Goal: Find specific page/section: Find specific page/section

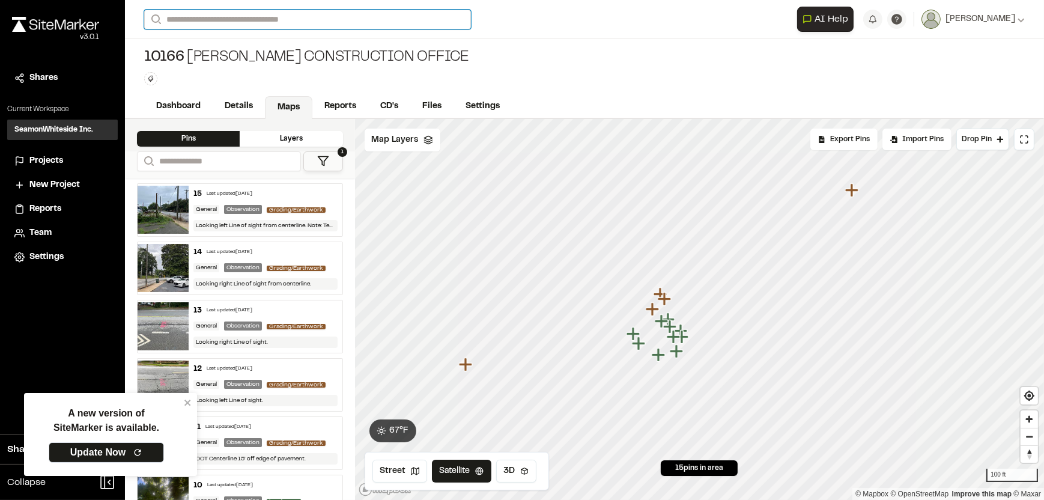
click at [273, 20] on input "Search" at bounding box center [307, 20] width 327 height 20
type input "*****"
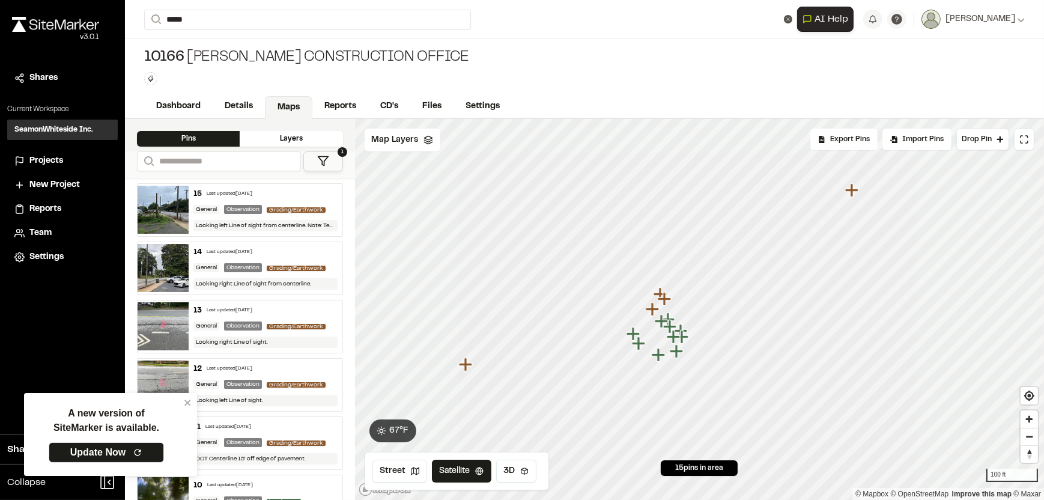
click at [253, 45] on p "10933 [GEOGRAPHIC_DATA][DEMOGRAPHIC_DATA]" at bounding box center [269, 48] width 234 height 14
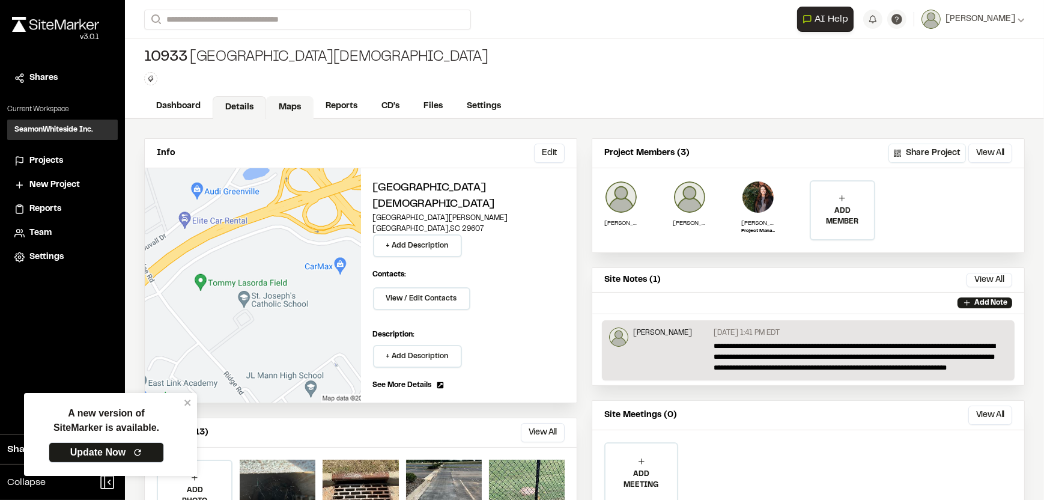
click at [307, 102] on link "Maps" at bounding box center [289, 107] width 47 height 23
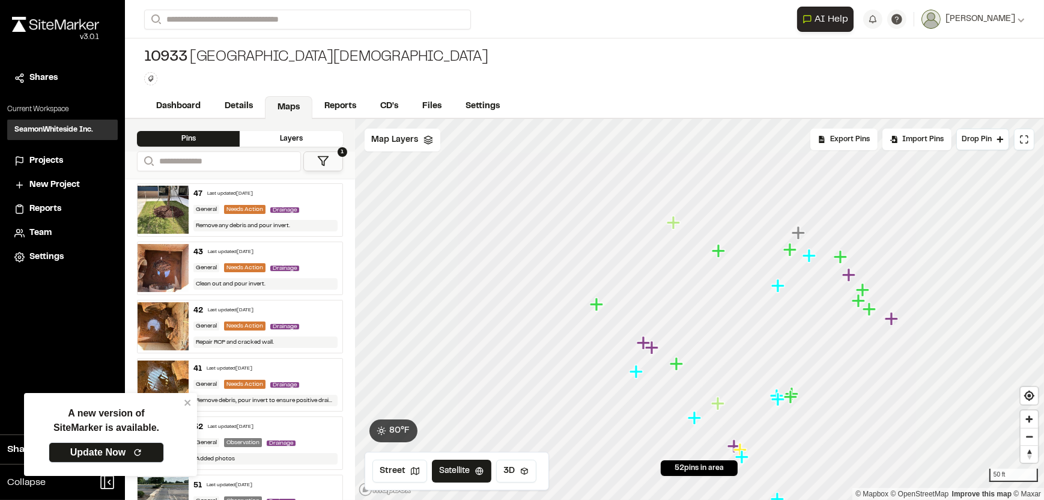
click at [597, 305] on icon "Map marker" at bounding box center [595, 303] width 13 height 13
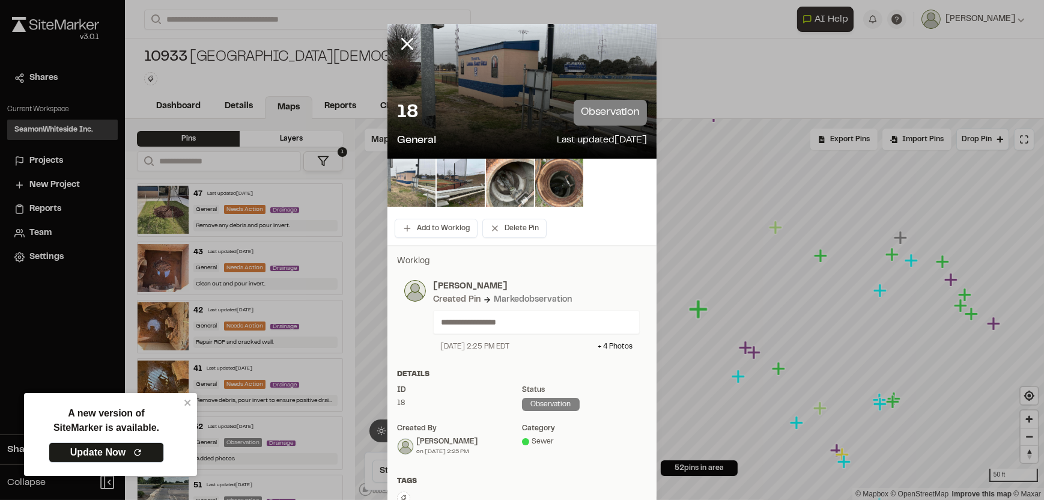
click at [415, 185] on img at bounding box center [411, 183] width 48 height 48
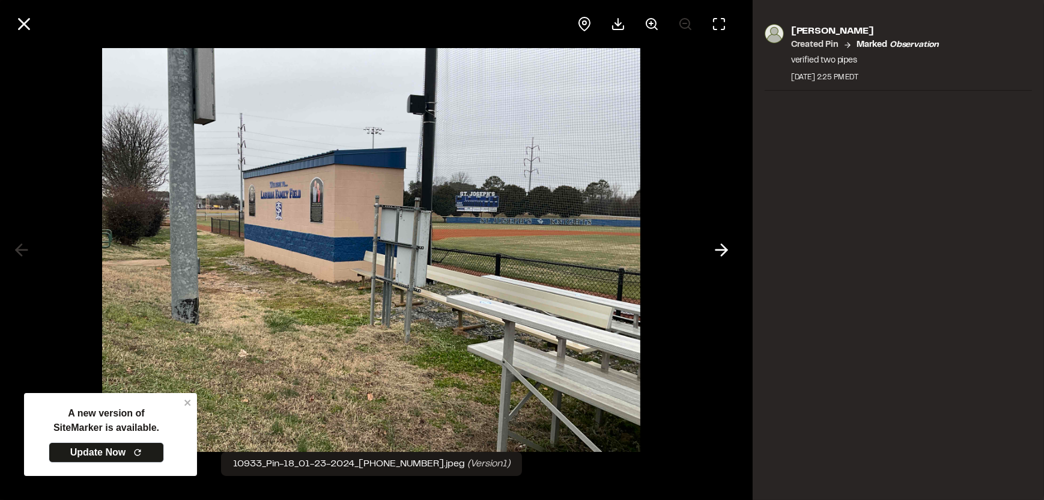
click at [22, 244] on div at bounding box center [371, 250] width 743 height 500
click at [718, 253] on icon at bounding box center [721, 250] width 19 height 20
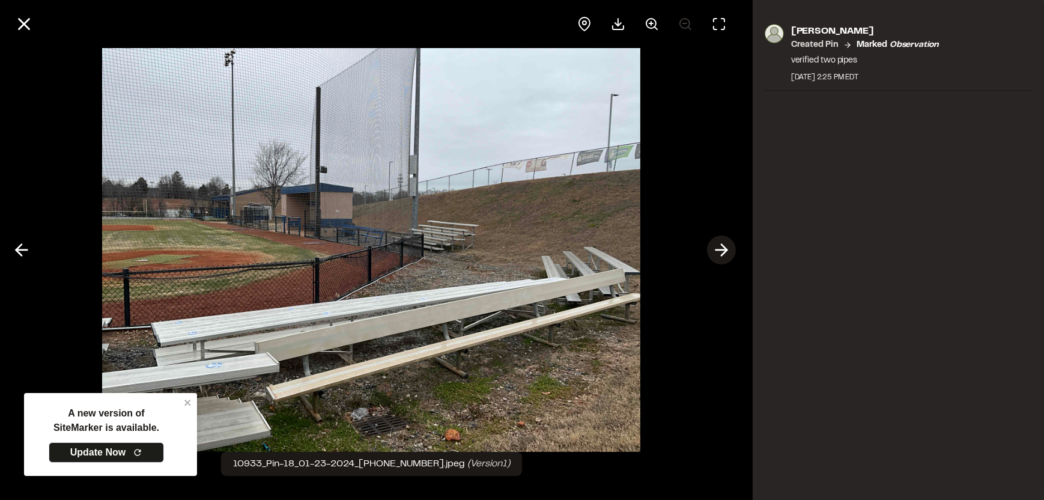
click at [718, 253] on icon at bounding box center [721, 250] width 19 height 20
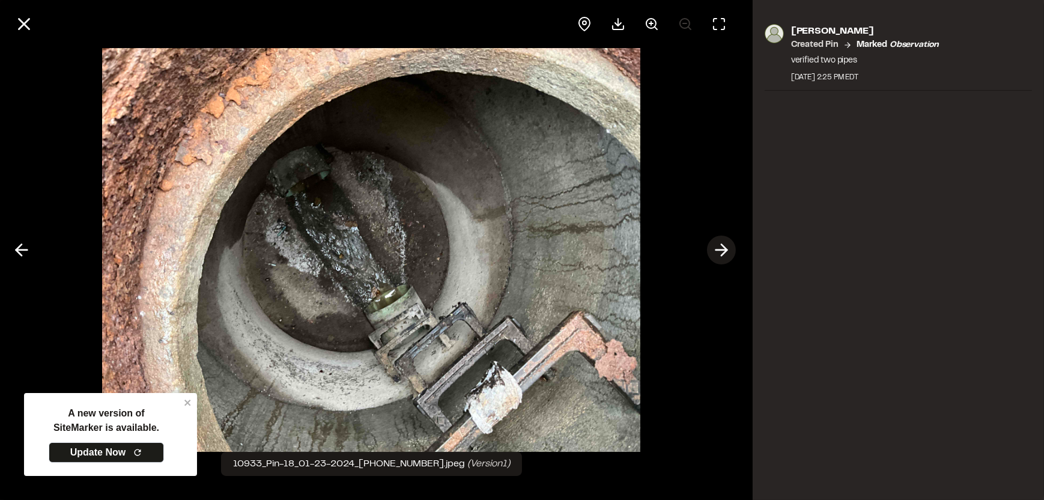
click at [718, 253] on icon at bounding box center [721, 250] width 19 height 20
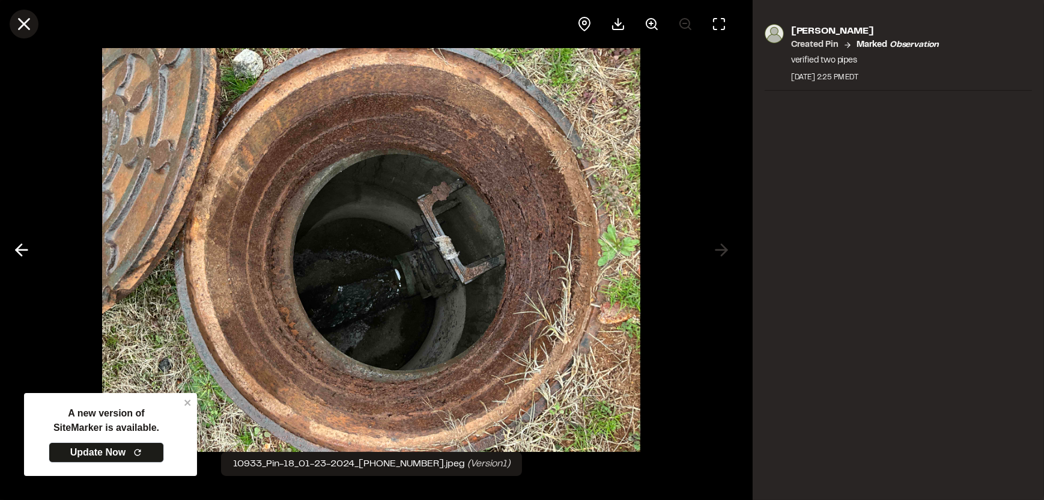
click at [28, 27] on line at bounding box center [24, 24] width 10 height 10
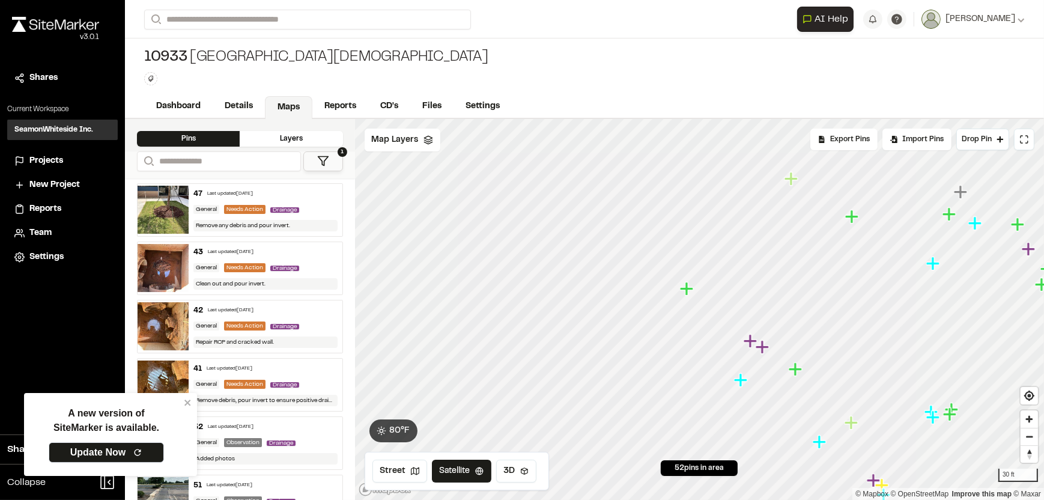
click at [748, 340] on icon "Map marker" at bounding box center [749, 340] width 13 height 13
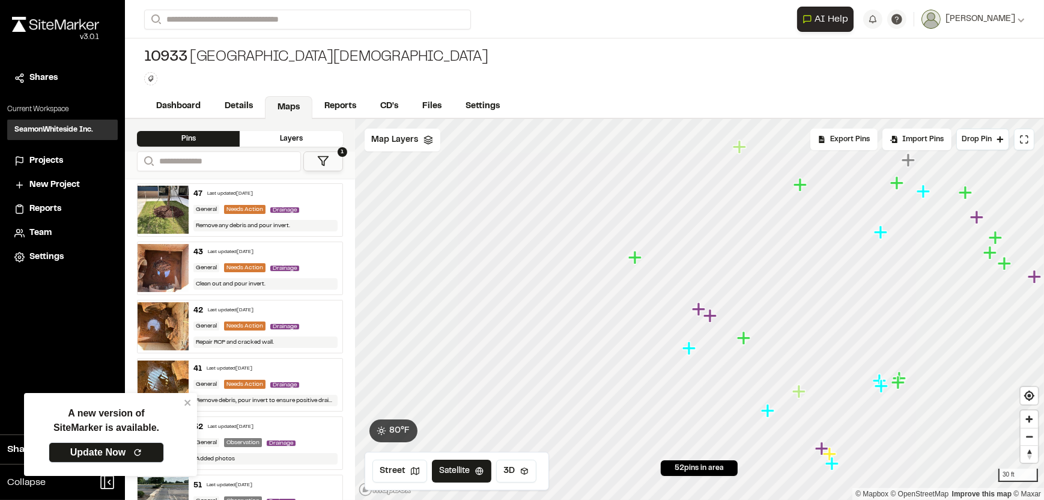
click at [686, 348] on icon "Map marker" at bounding box center [687, 347] width 13 height 13
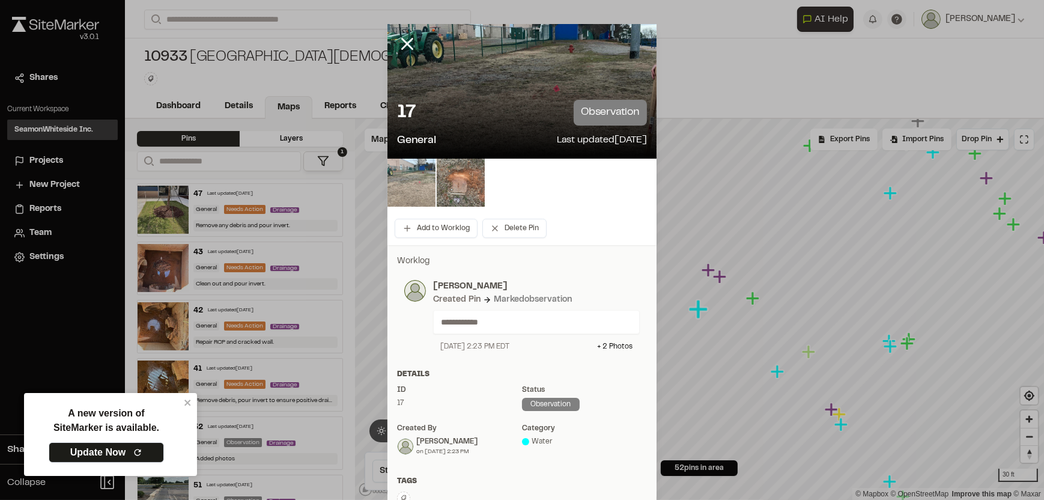
click at [405, 189] on img at bounding box center [411, 183] width 48 height 48
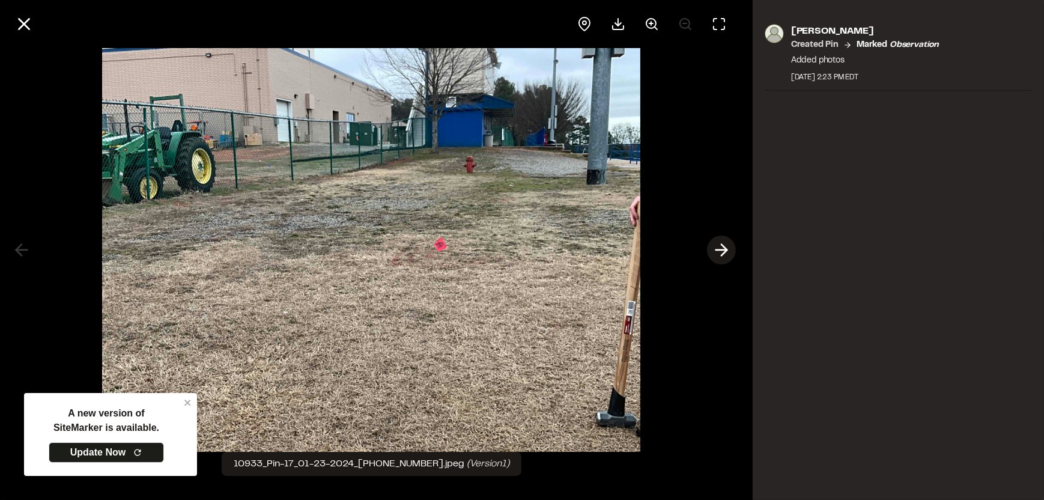
click at [725, 252] on polyline at bounding box center [723, 249] width 5 height 11
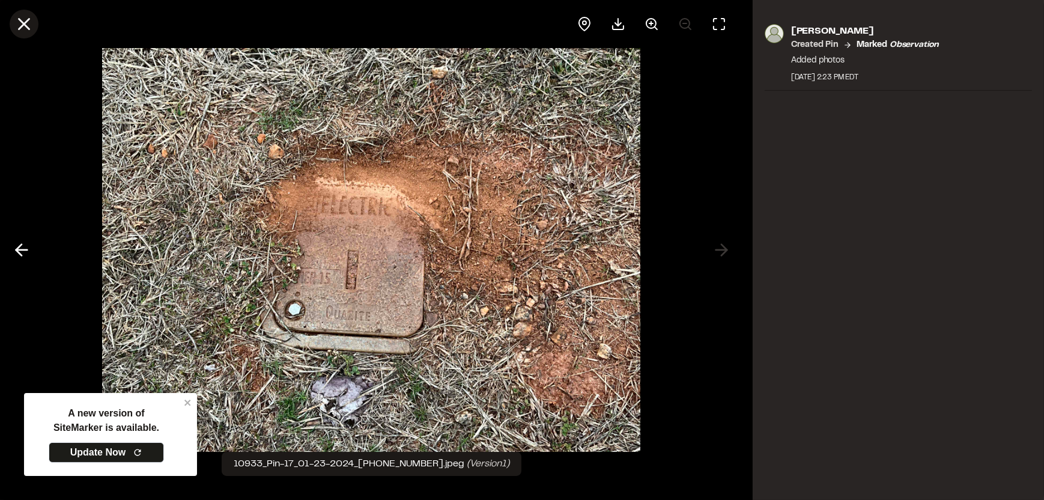
click at [31, 29] on icon at bounding box center [24, 24] width 20 height 20
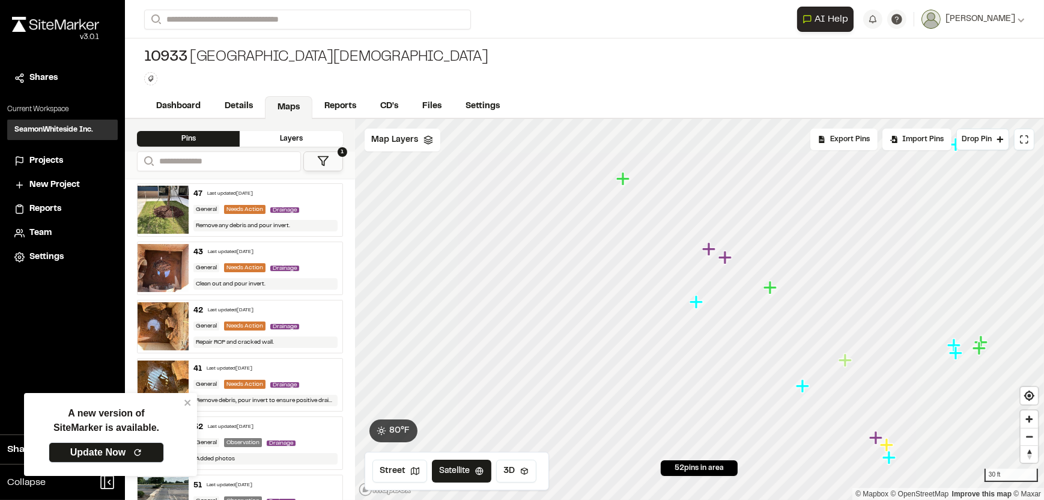
click at [769, 286] on icon "Map marker" at bounding box center [769, 286] width 13 height 13
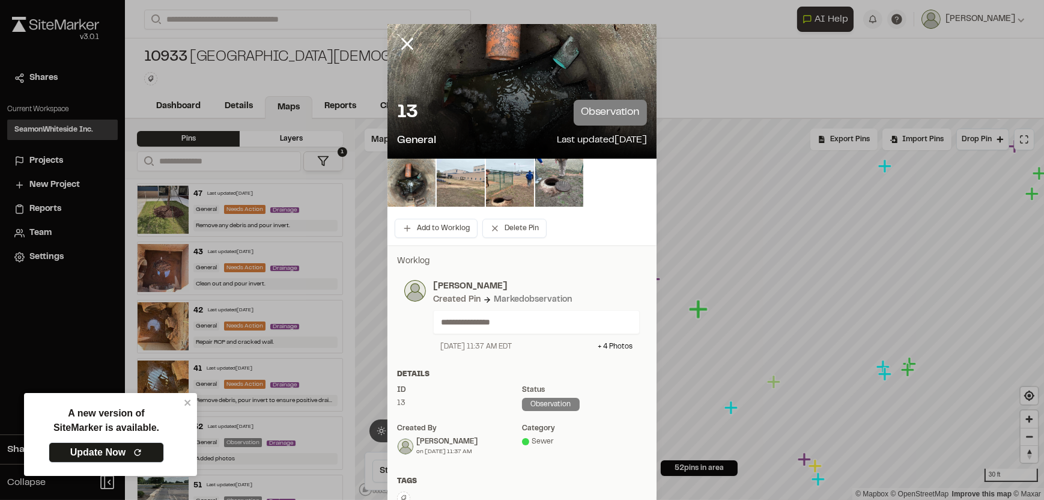
click at [478, 178] on img at bounding box center [461, 183] width 48 height 48
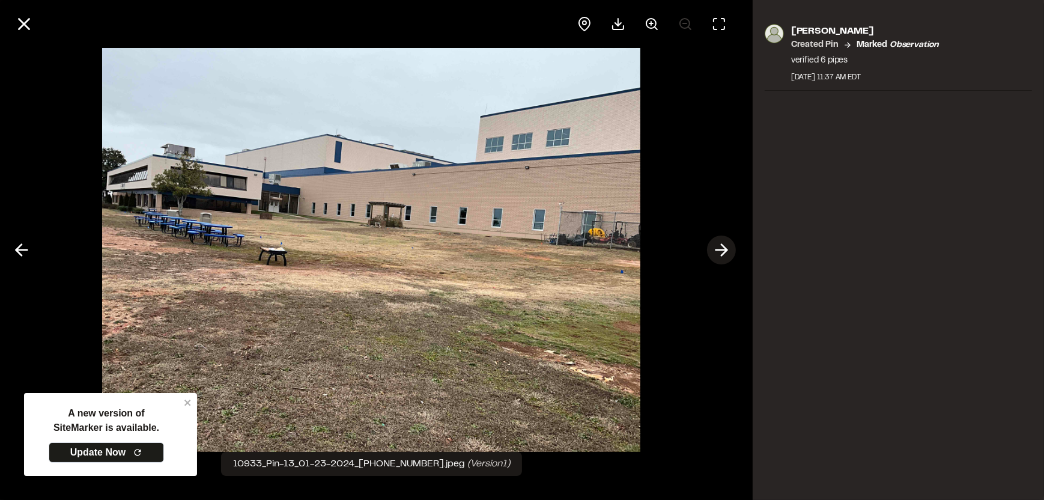
click at [715, 244] on icon at bounding box center [721, 250] width 19 height 20
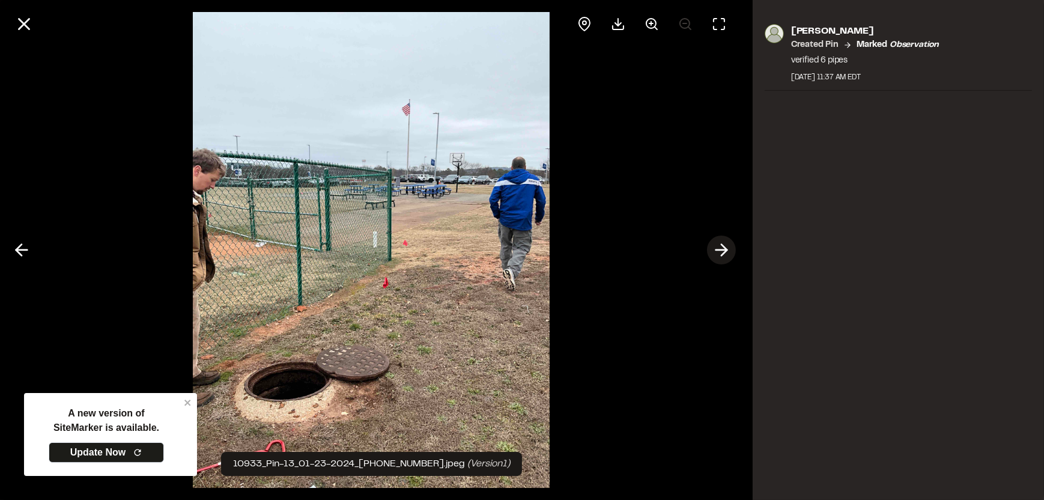
click at [715, 244] on icon at bounding box center [721, 250] width 19 height 20
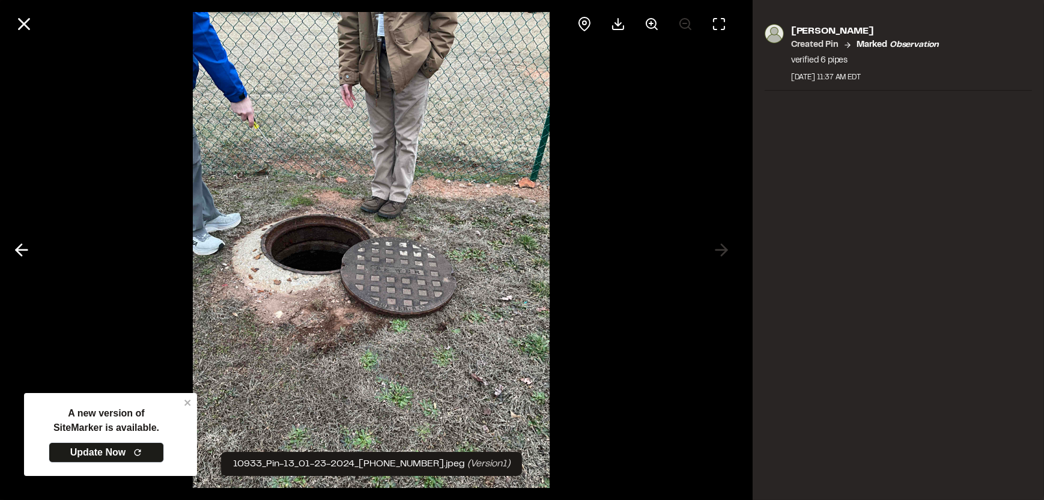
click at [32, 238] on div at bounding box center [371, 250] width 743 height 500
click at [18, 247] on polyline at bounding box center [18, 249] width 5 height 11
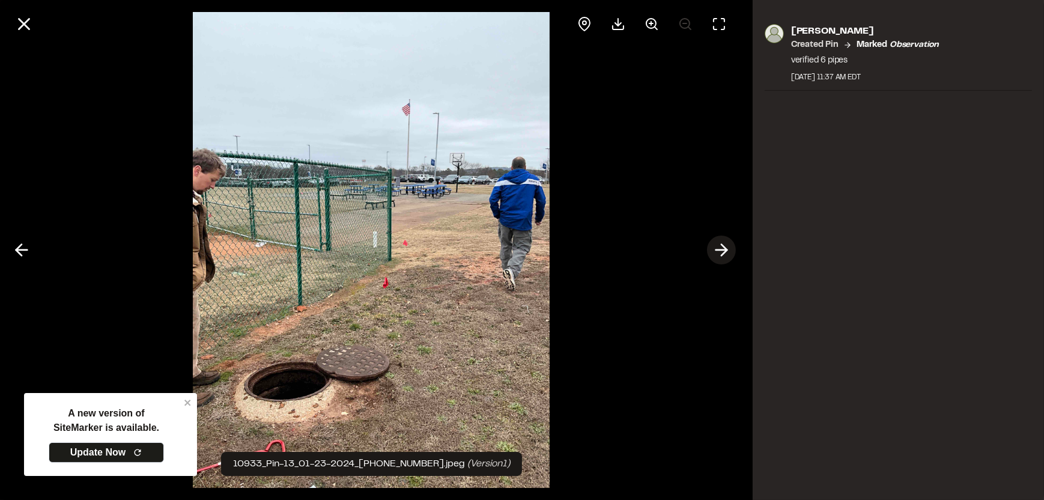
click at [712, 248] on icon at bounding box center [721, 250] width 19 height 20
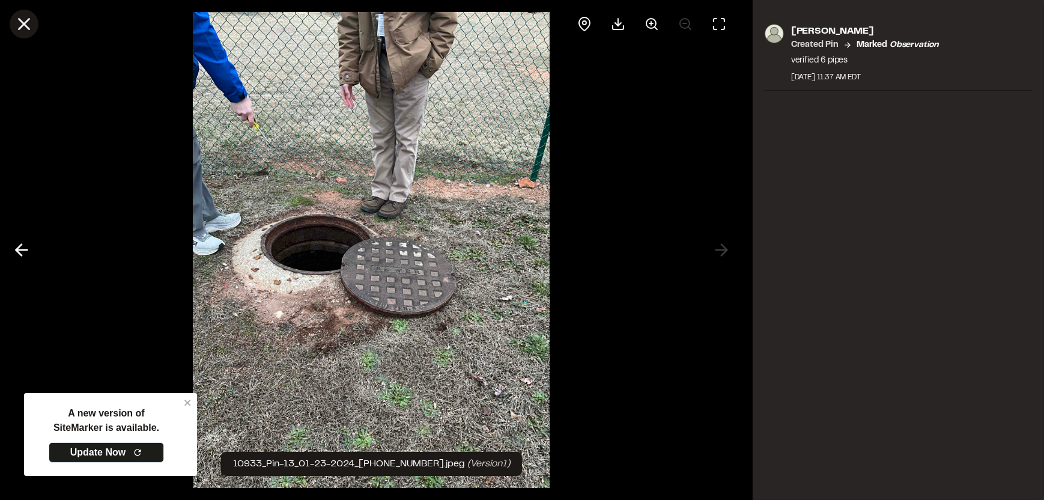
click at [35, 25] on button at bounding box center [24, 24] width 29 height 29
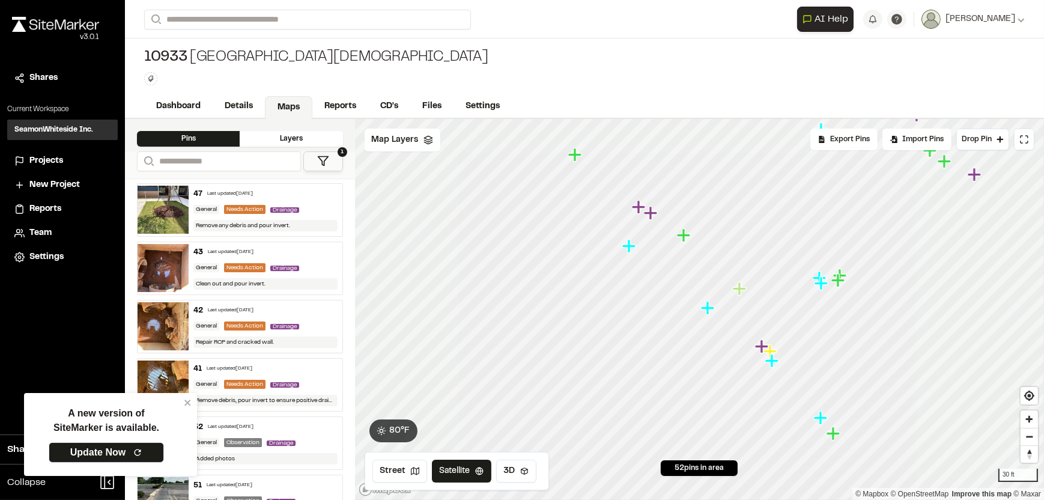
click at [704, 312] on icon "Map marker" at bounding box center [708, 308] width 16 height 16
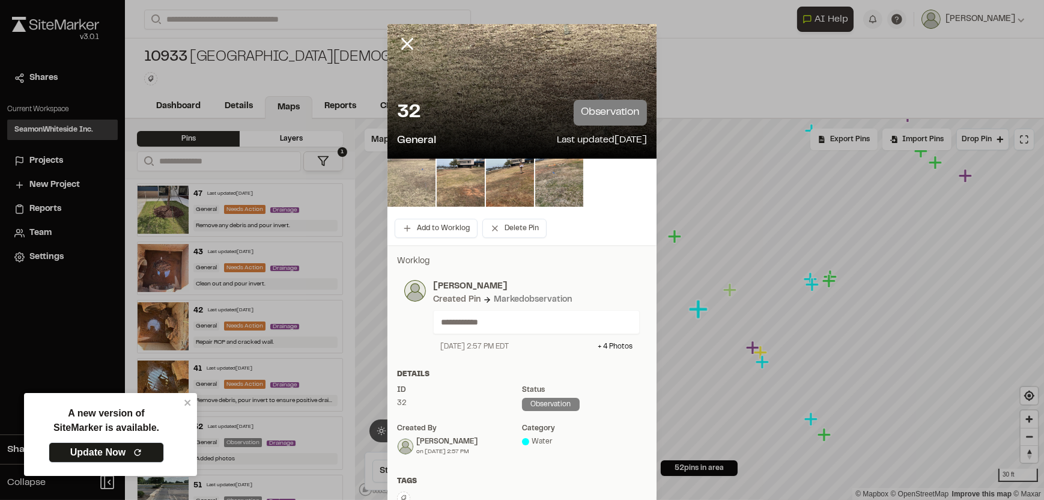
click at [418, 191] on img at bounding box center [411, 183] width 48 height 48
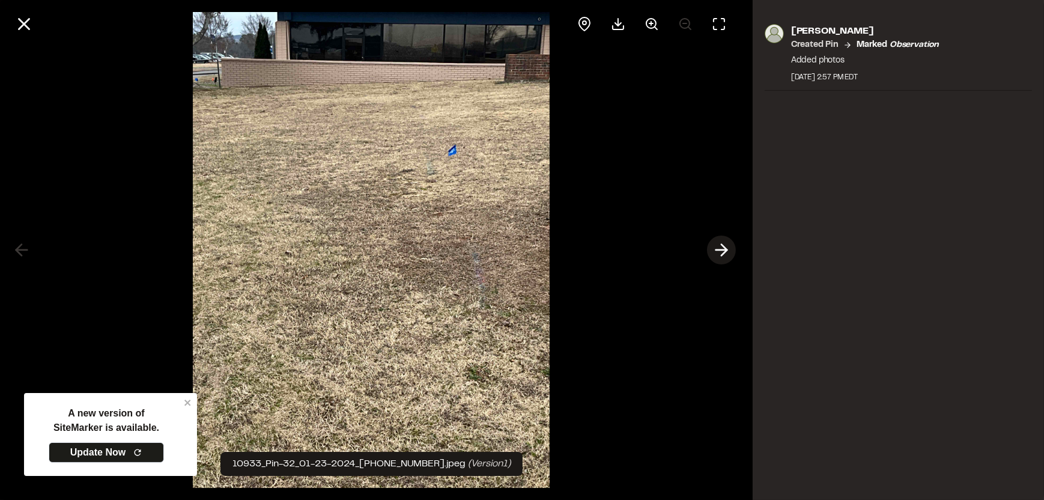
click at [713, 241] on icon at bounding box center [721, 250] width 19 height 20
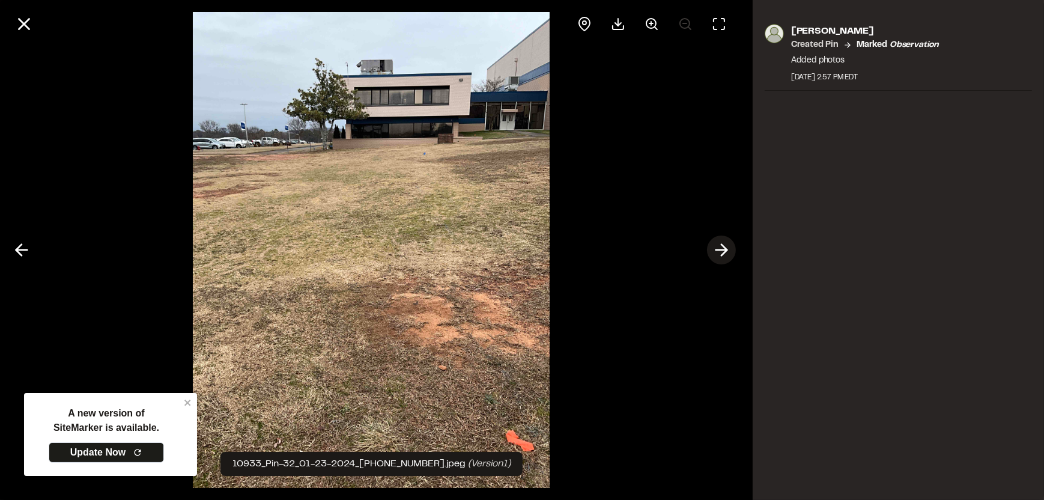
click at [713, 241] on icon at bounding box center [721, 250] width 19 height 20
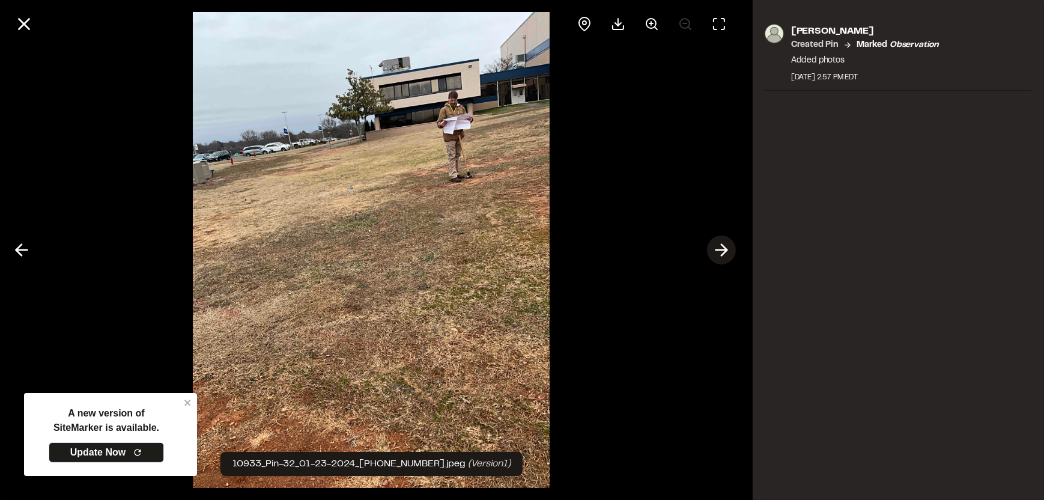
click at [713, 241] on icon at bounding box center [721, 250] width 19 height 20
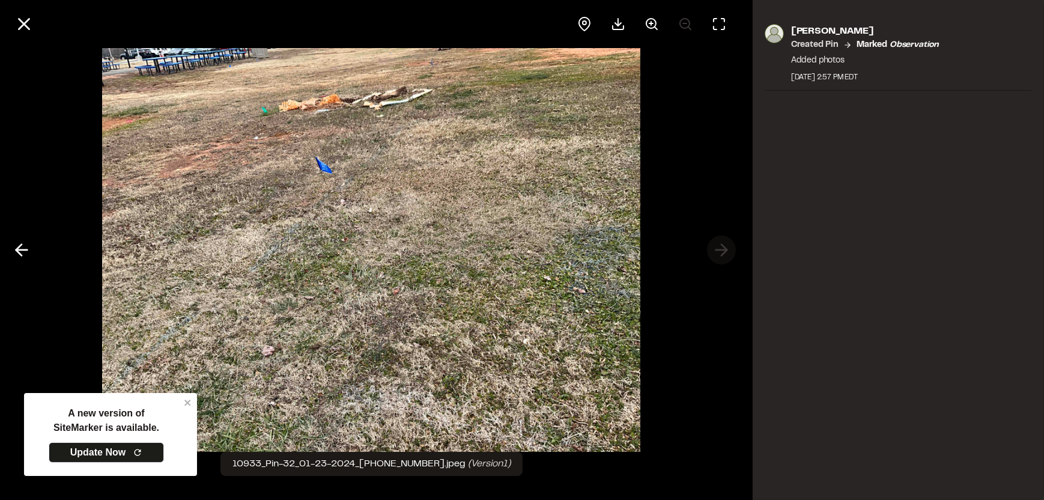
click at [713, 241] on div at bounding box center [371, 250] width 743 height 500
click at [21, 35] on button at bounding box center [24, 24] width 29 height 29
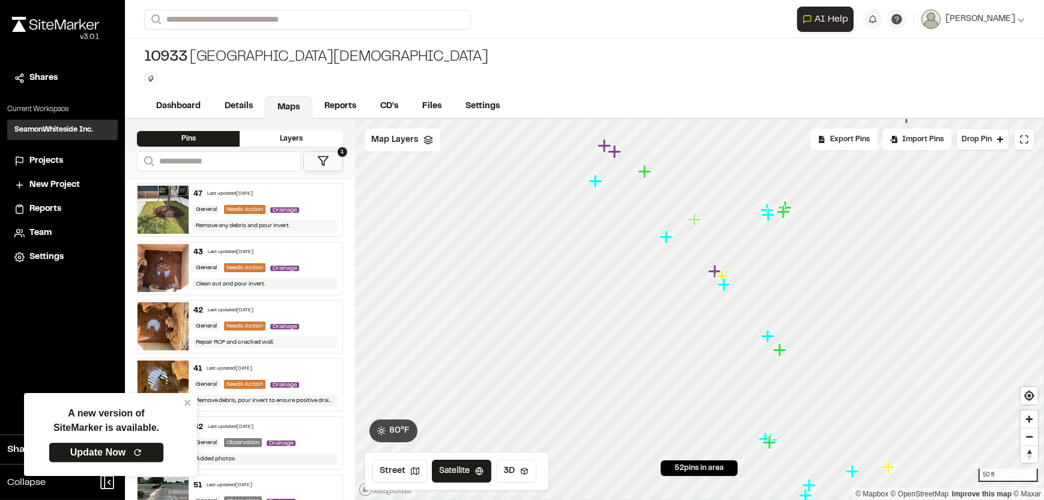
click at [725, 289] on icon "Map marker" at bounding box center [724, 285] width 16 height 16
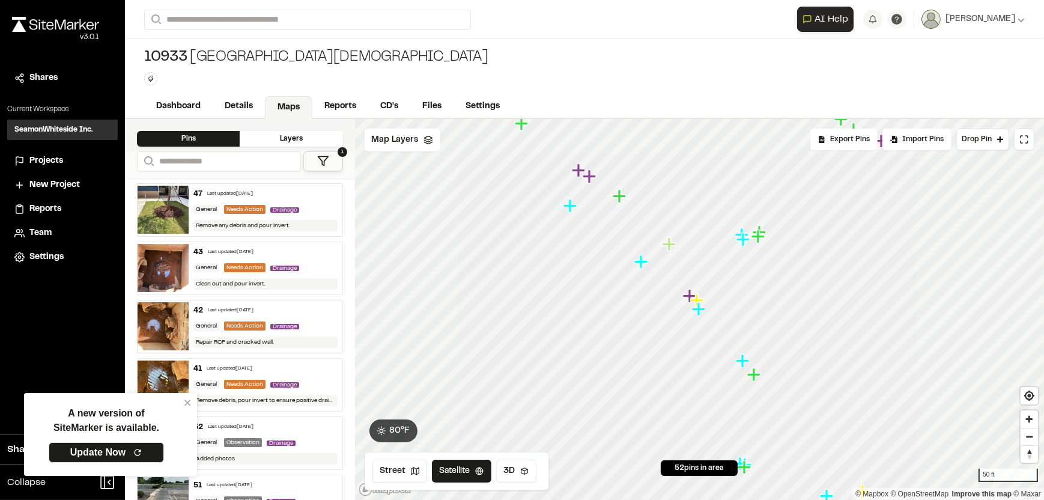
click at [742, 361] on icon "Map marker" at bounding box center [741, 360] width 13 height 13
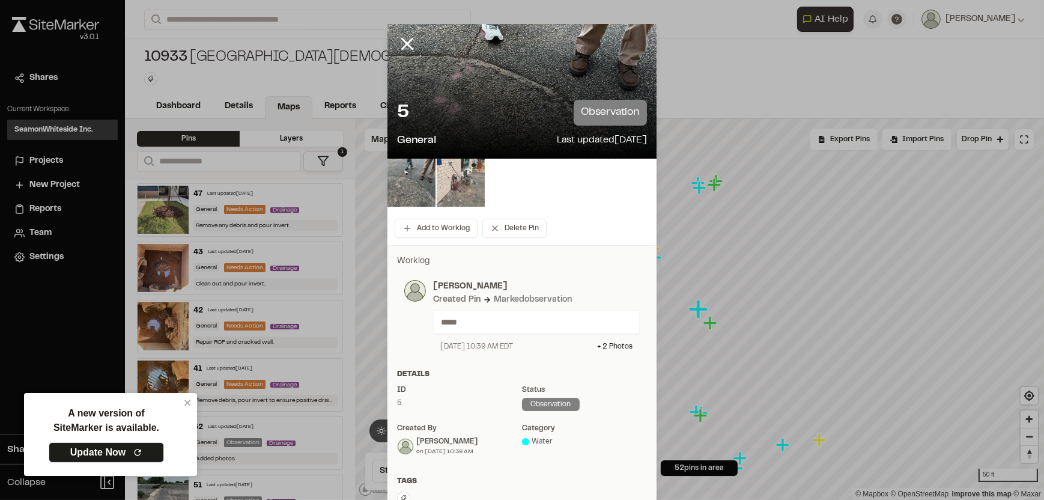
click at [441, 178] on img at bounding box center [461, 183] width 48 height 48
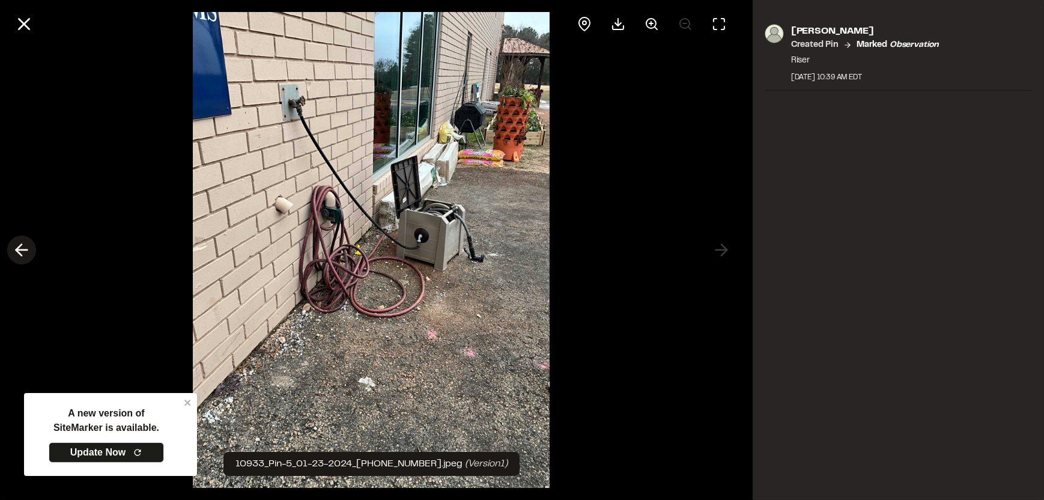
click at [17, 251] on polyline at bounding box center [18, 249] width 5 height 11
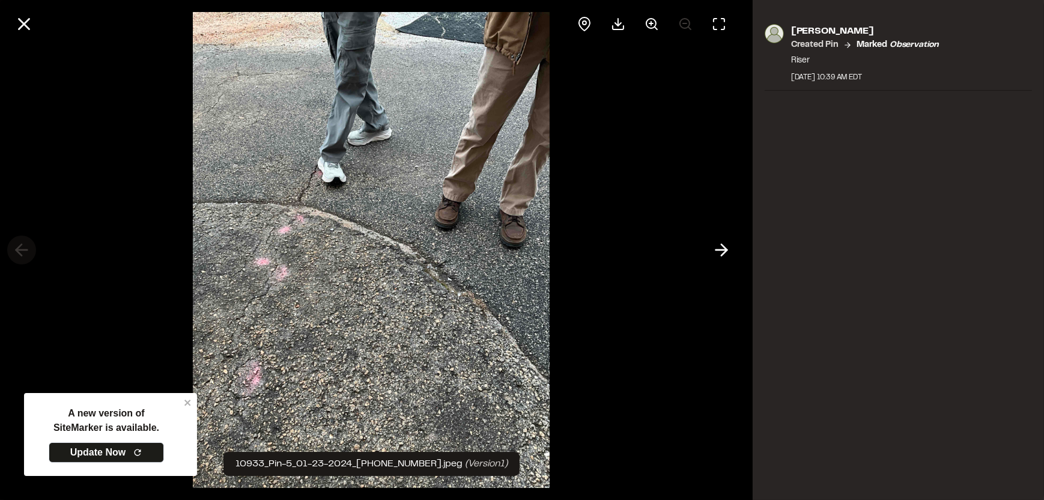
click at [17, 251] on div at bounding box center [371, 250] width 743 height 500
click at [25, 34] on icon at bounding box center [24, 24] width 20 height 20
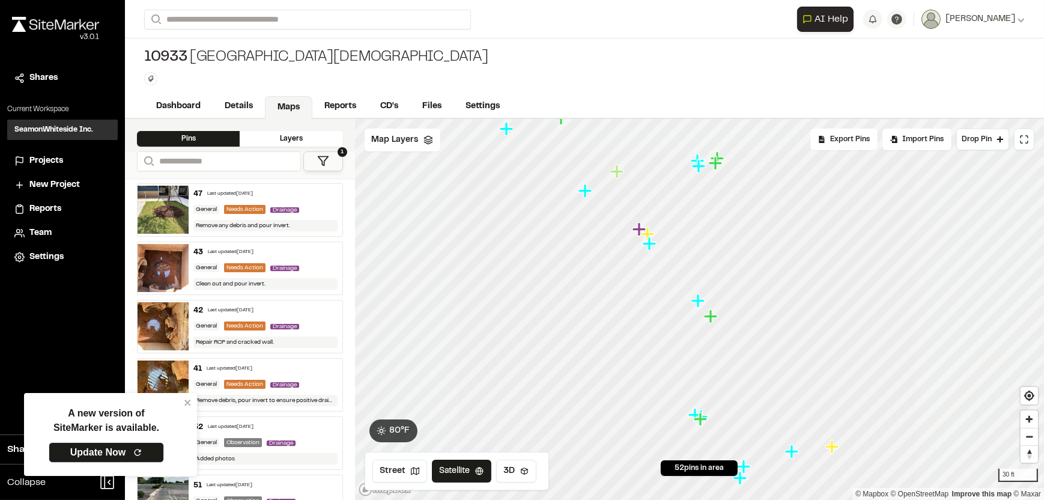
click at [705, 317] on icon "Map marker" at bounding box center [709, 315] width 13 height 13
click at [684, 405] on icon "Map marker" at bounding box center [688, 412] width 16 height 16
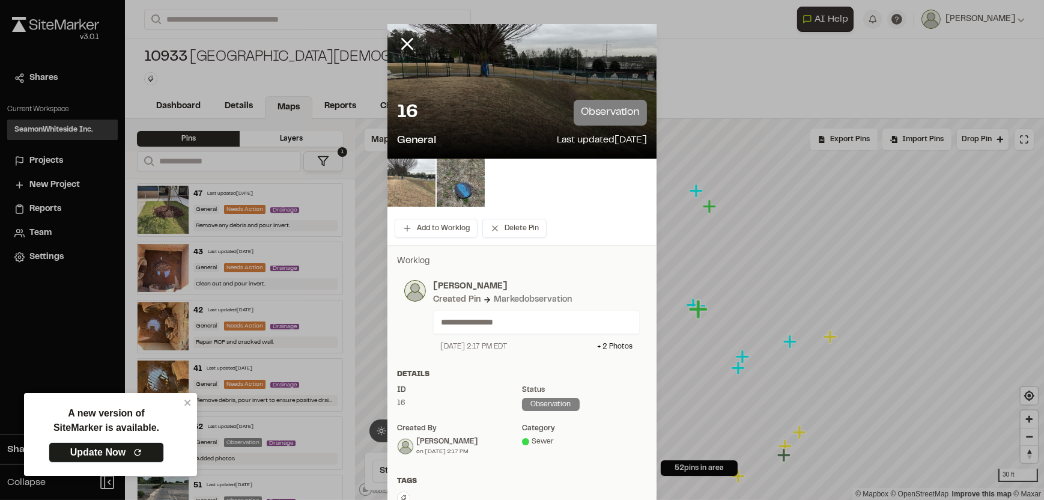
click at [409, 189] on img at bounding box center [411, 183] width 48 height 48
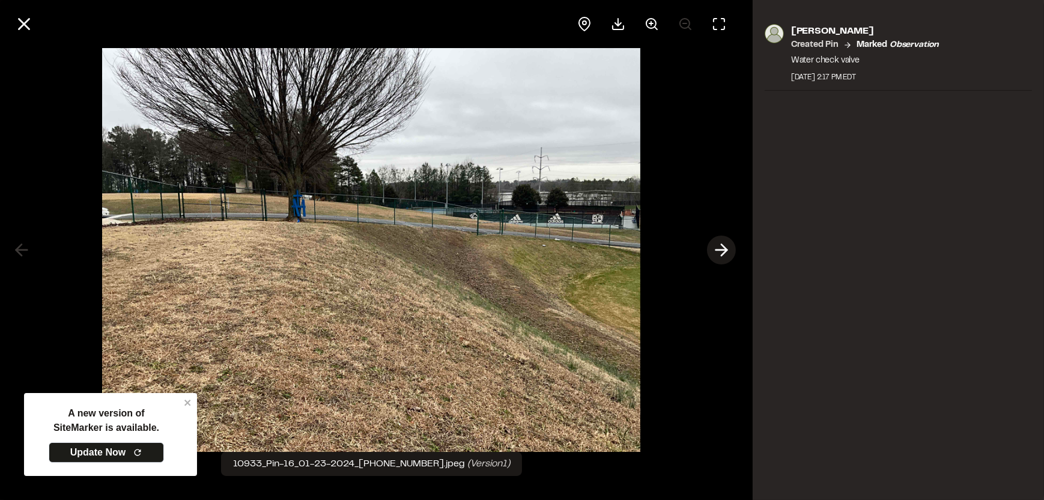
click at [724, 246] on icon at bounding box center [721, 250] width 19 height 20
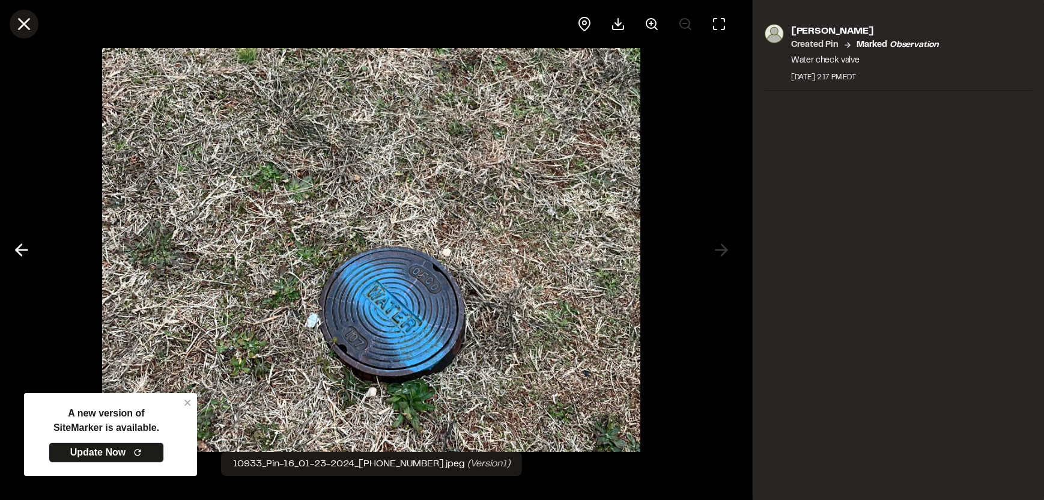
click at [19, 14] on icon at bounding box center [24, 24] width 20 height 20
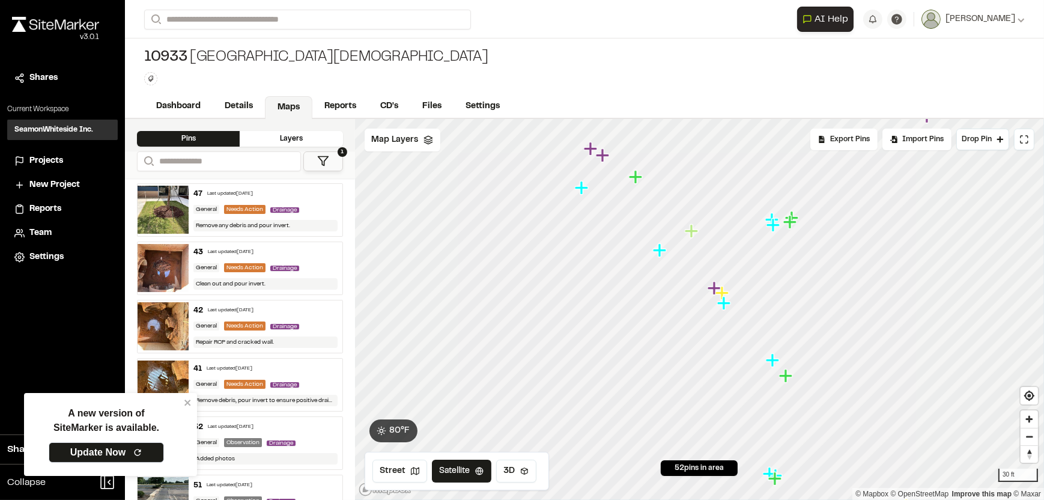
click at [724, 292] on icon "Map marker" at bounding box center [721, 292] width 13 height 13
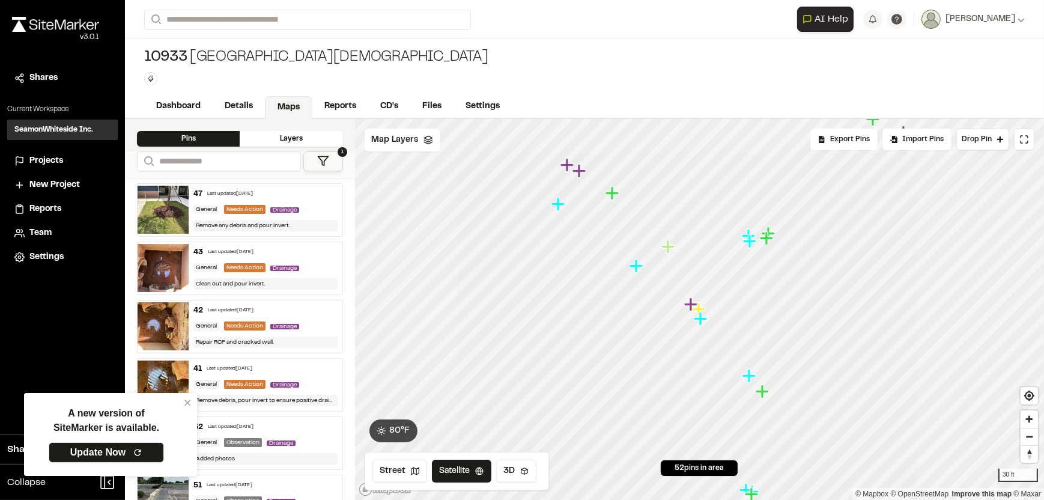
click at [690, 306] on icon "Map marker" at bounding box center [689, 303] width 13 height 13
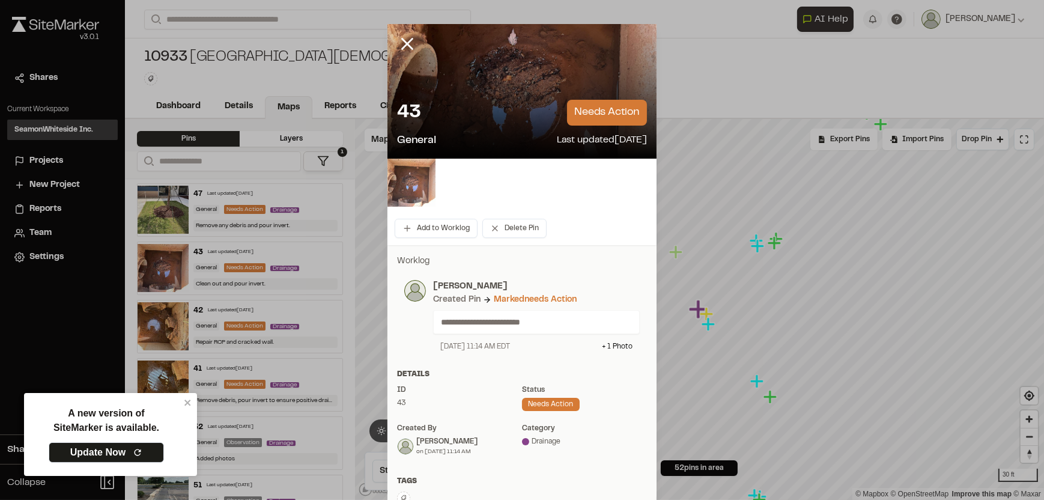
click at [412, 178] on img at bounding box center [411, 183] width 48 height 48
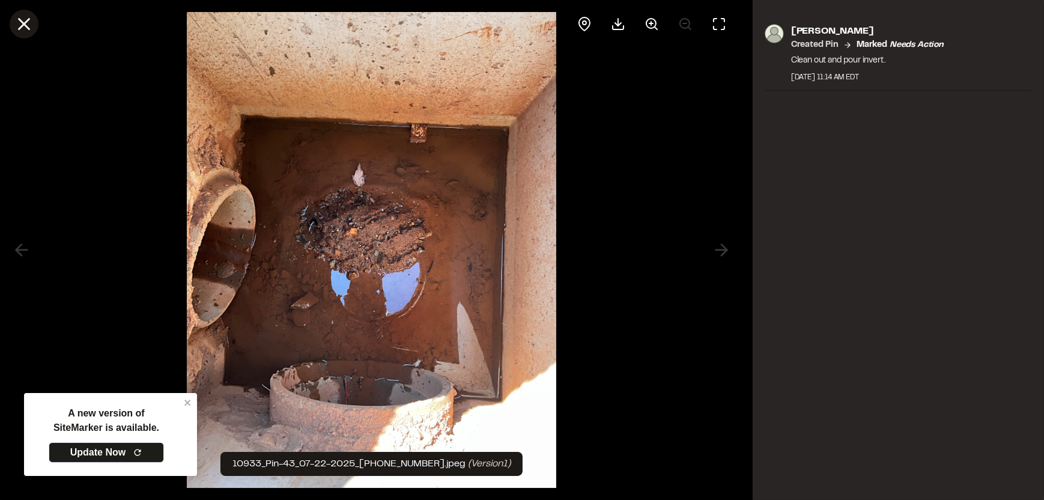
click at [35, 26] on button at bounding box center [24, 24] width 29 height 29
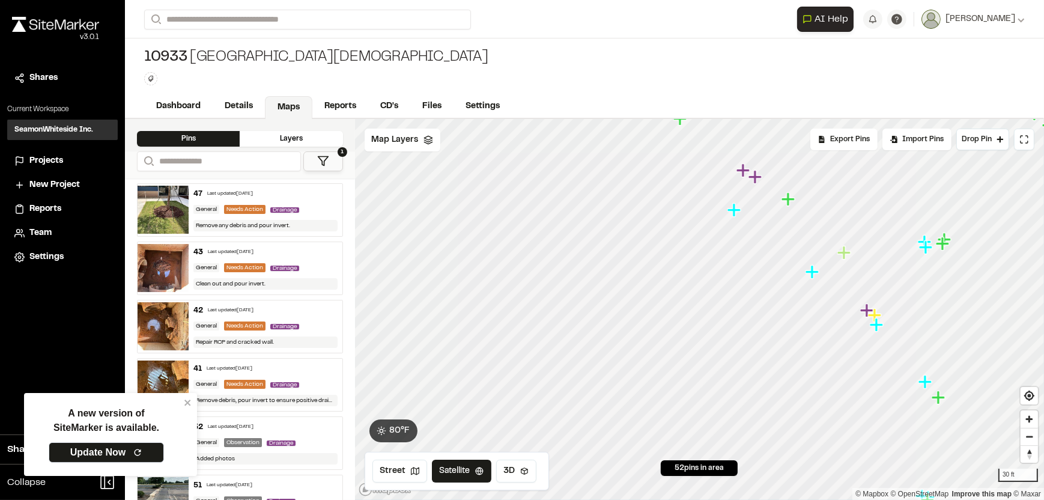
click at [734, 209] on icon "Map marker" at bounding box center [733, 209] width 13 height 13
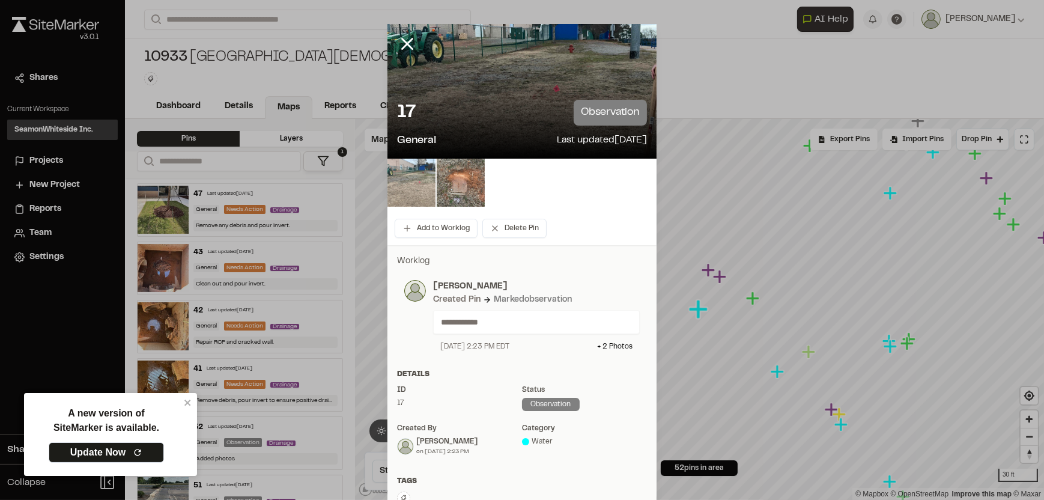
click at [410, 181] on img at bounding box center [411, 183] width 48 height 48
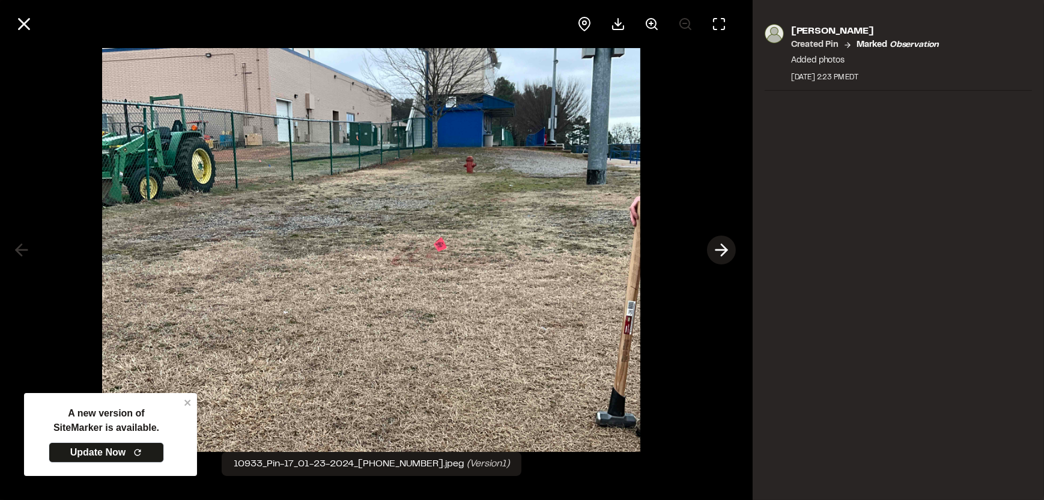
click at [721, 237] on button at bounding box center [721, 249] width 29 height 29
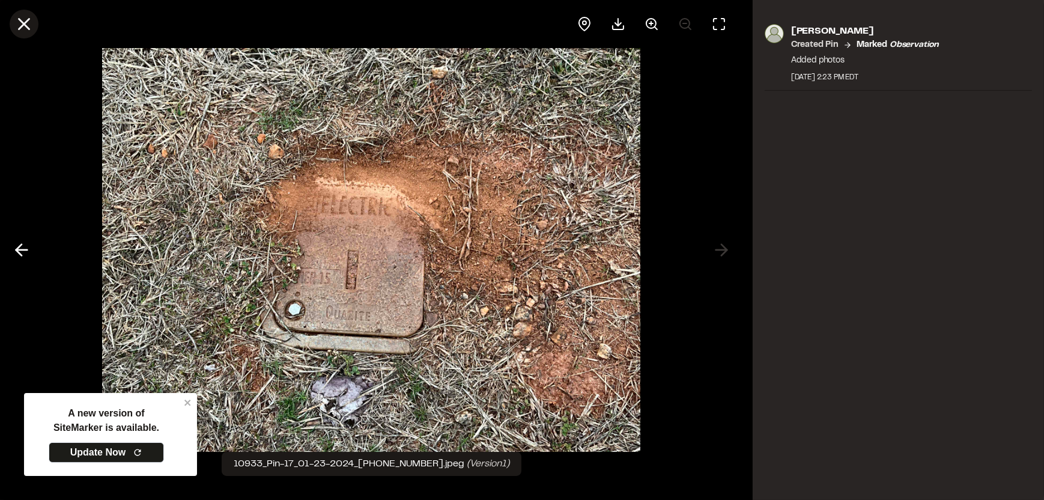
click at [10, 23] on button at bounding box center [24, 24] width 29 height 29
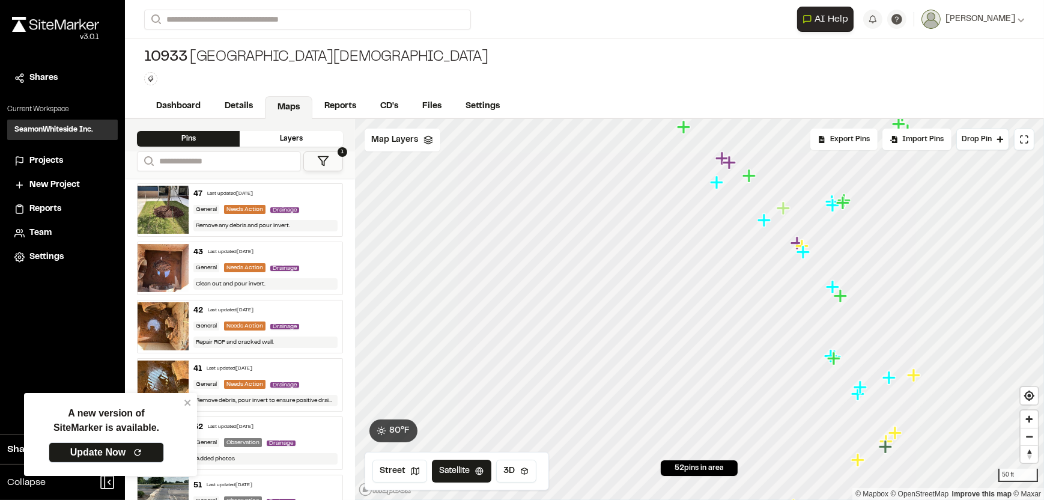
click at [764, 220] on icon "Map marker" at bounding box center [763, 219] width 13 height 13
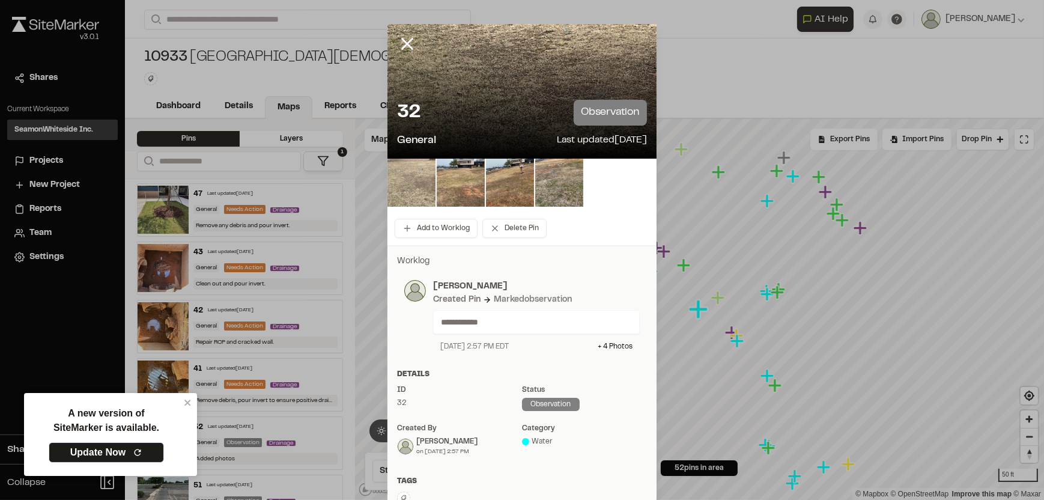
click at [429, 181] on img at bounding box center [411, 183] width 48 height 48
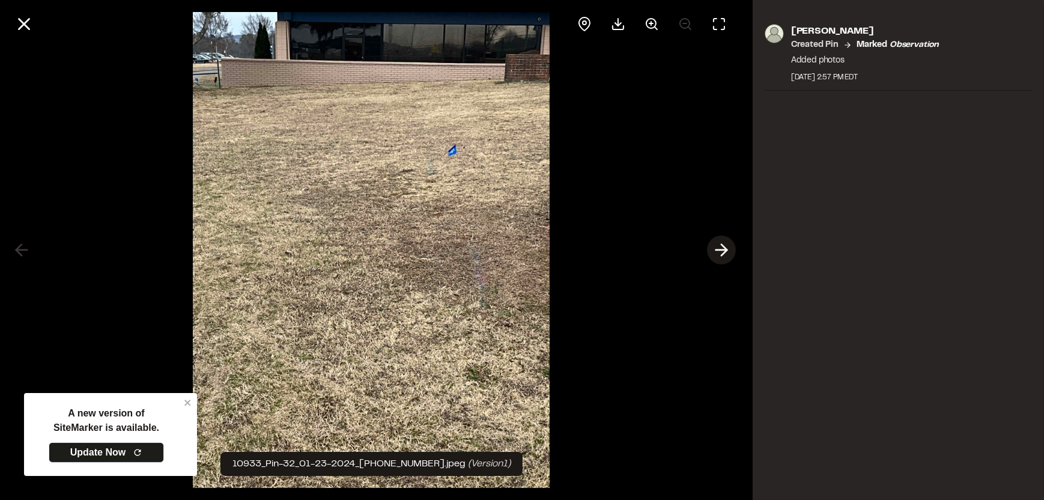
click at [707, 249] on button at bounding box center [721, 249] width 29 height 29
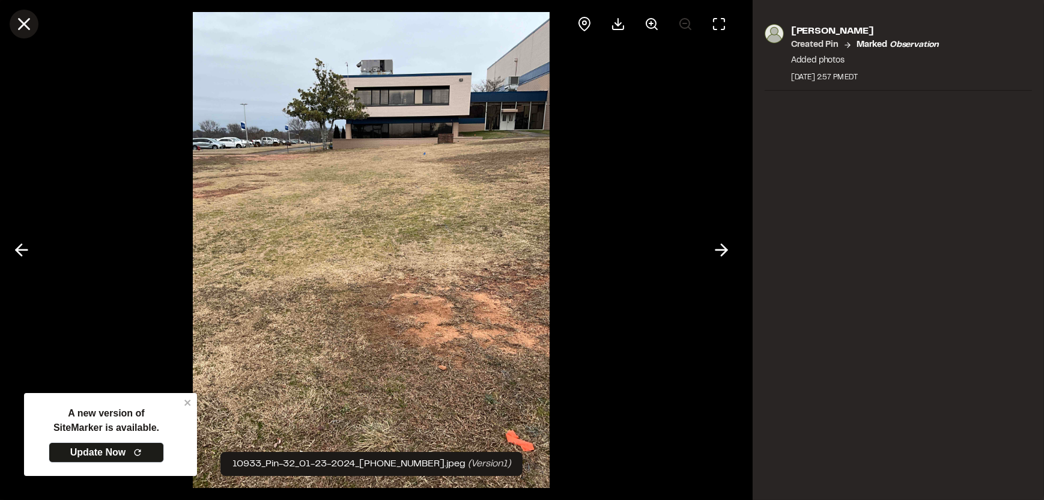
click at [21, 25] on icon at bounding box center [24, 24] width 20 height 20
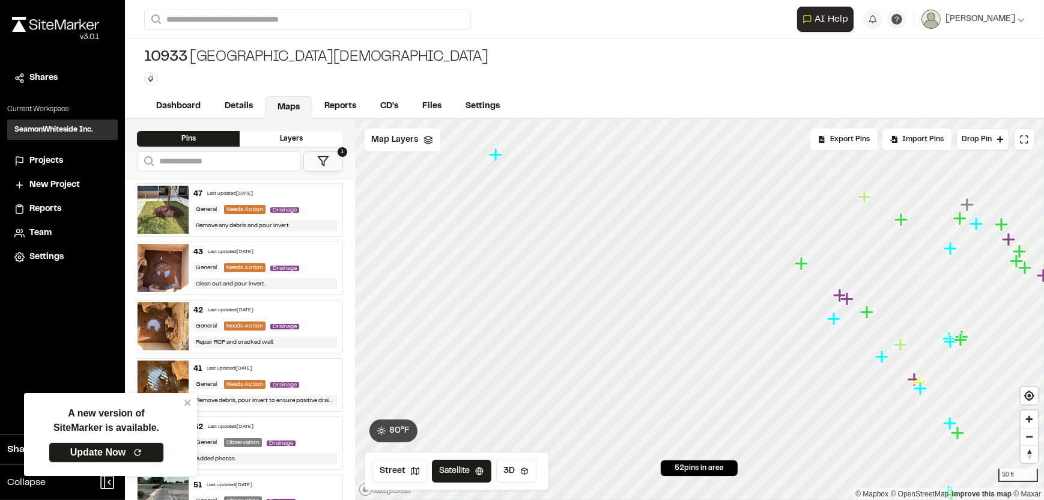
click at [838, 296] on icon "Map marker" at bounding box center [838, 294] width 13 height 13
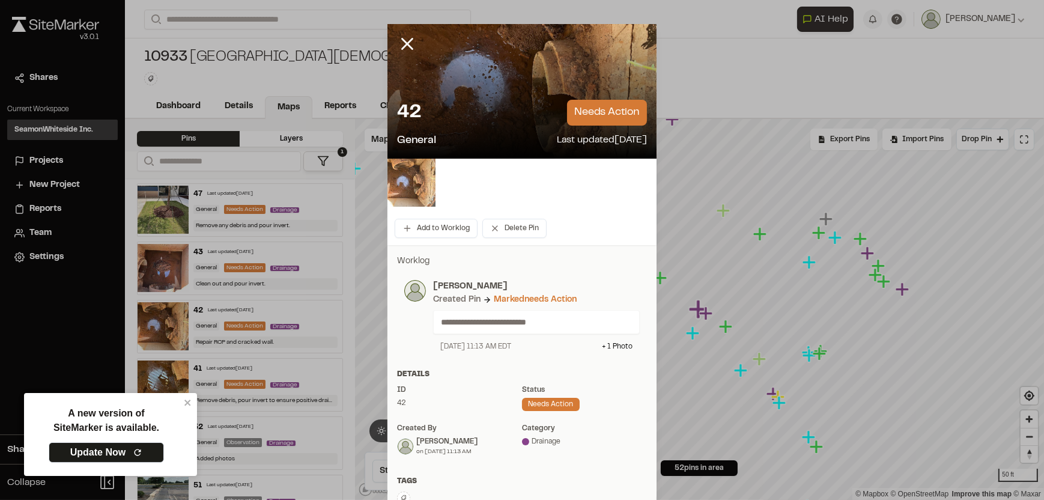
click at [400, 183] on img at bounding box center [411, 183] width 48 height 48
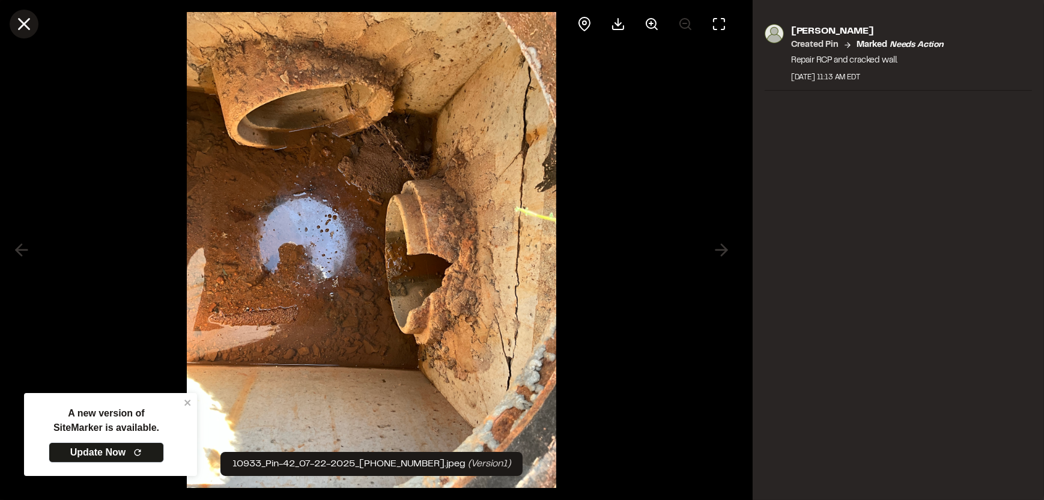
click at [15, 12] on button at bounding box center [24, 24] width 29 height 29
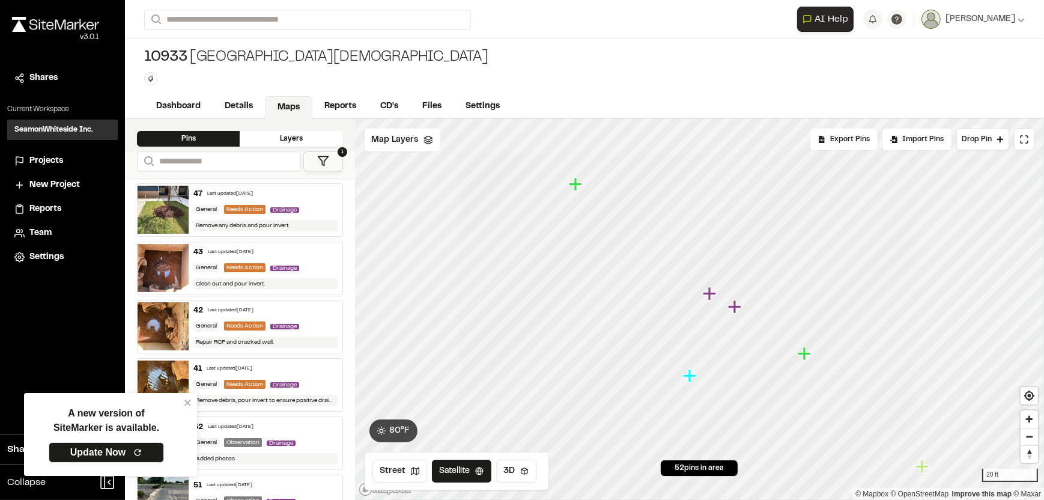
click at [710, 294] on icon "Map marker" at bounding box center [708, 292] width 13 height 13
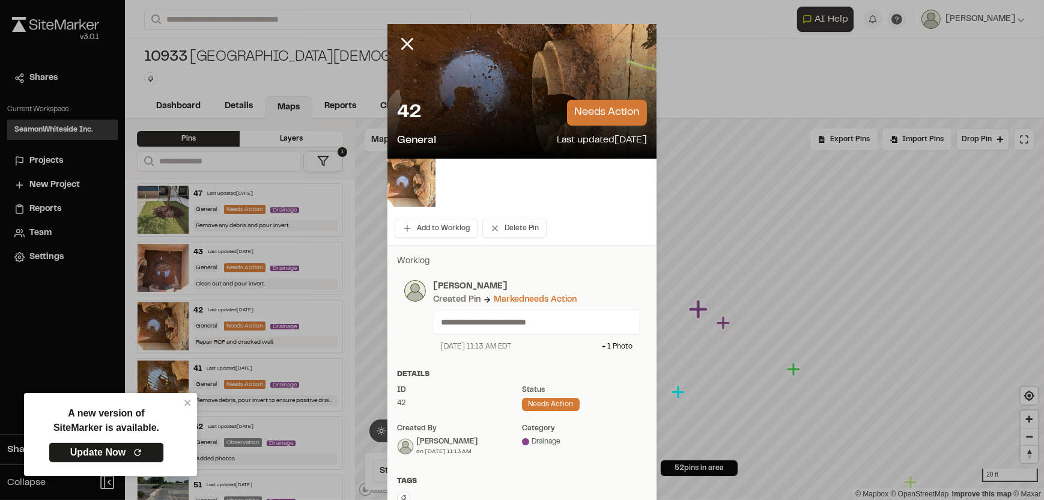
click at [403, 174] on img at bounding box center [411, 183] width 48 height 48
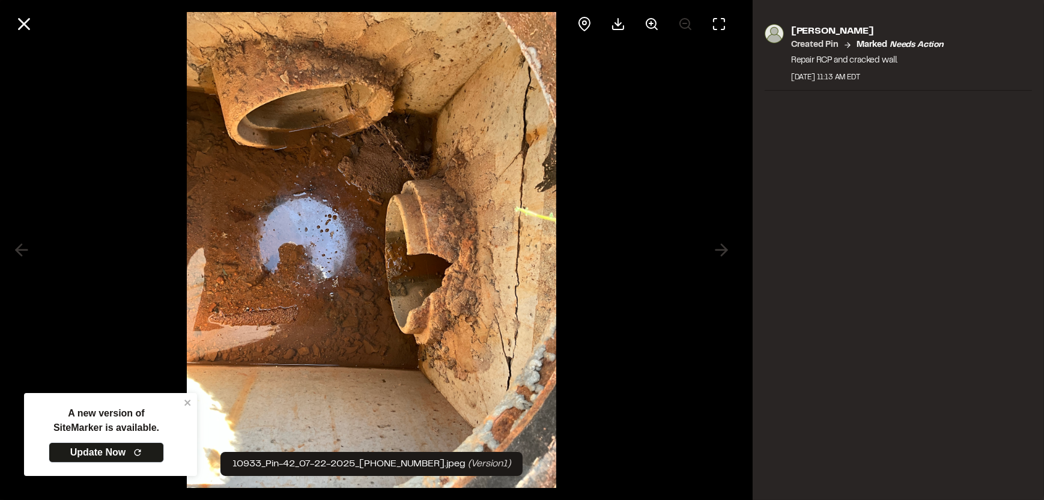
click at [8, 23] on div at bounding box center [371, 24] width 743 height 48
click at [26, 17] on icon at bounding box center [24, 24] width 20 height 20
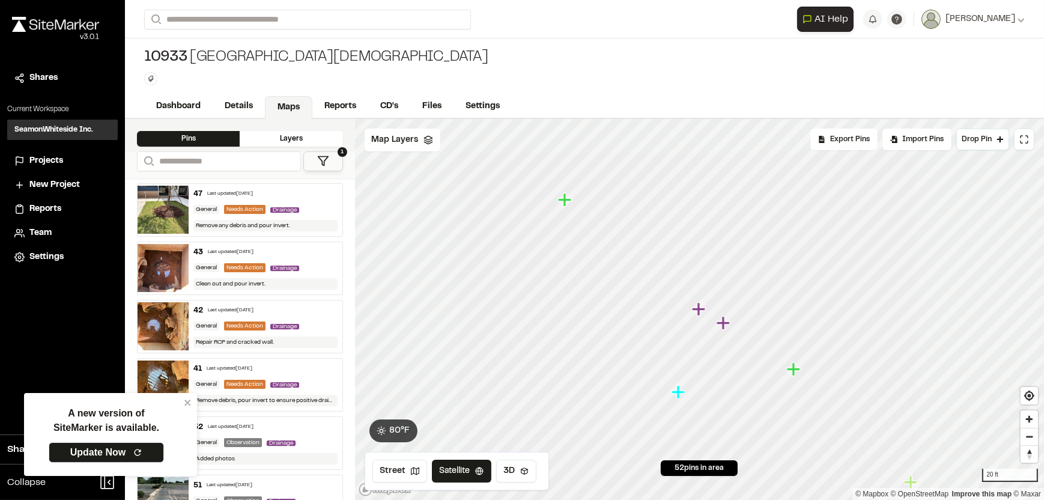
click at [721, 327] on icon "Map marker" at bounding box center [724, 323] width 16 height 16
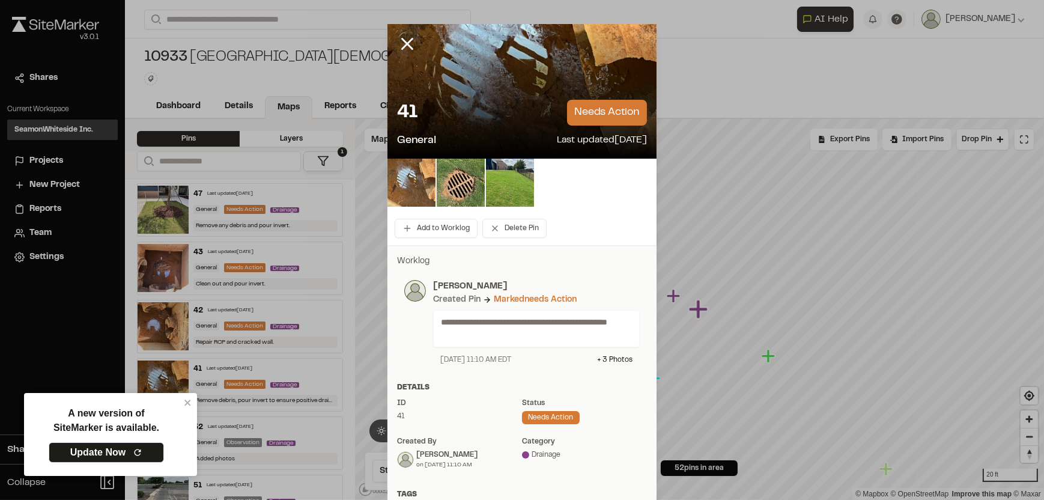
click at [404, 172] on img at bounding box center [411, 183] width 48 height 48
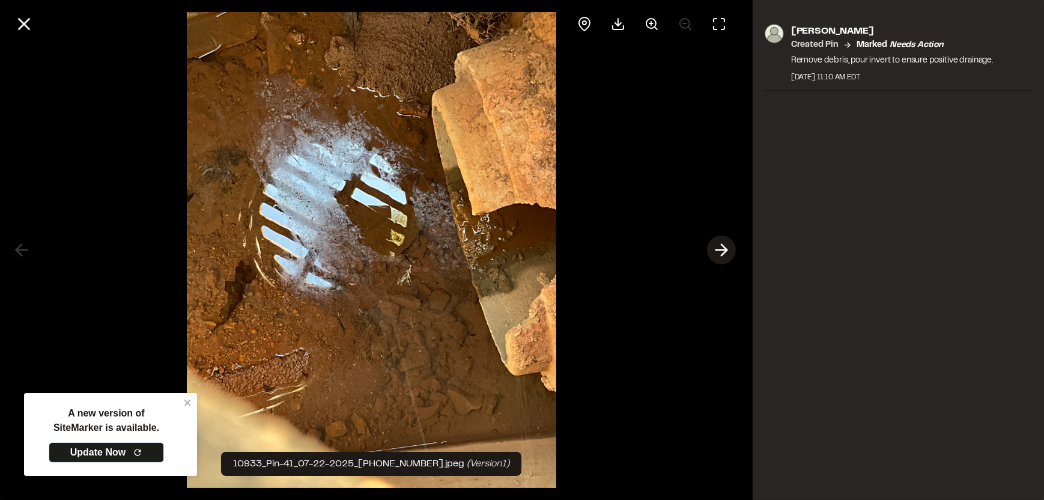
click at [722, 247] on icon at bounding box center [721, 250] width 19 height 20
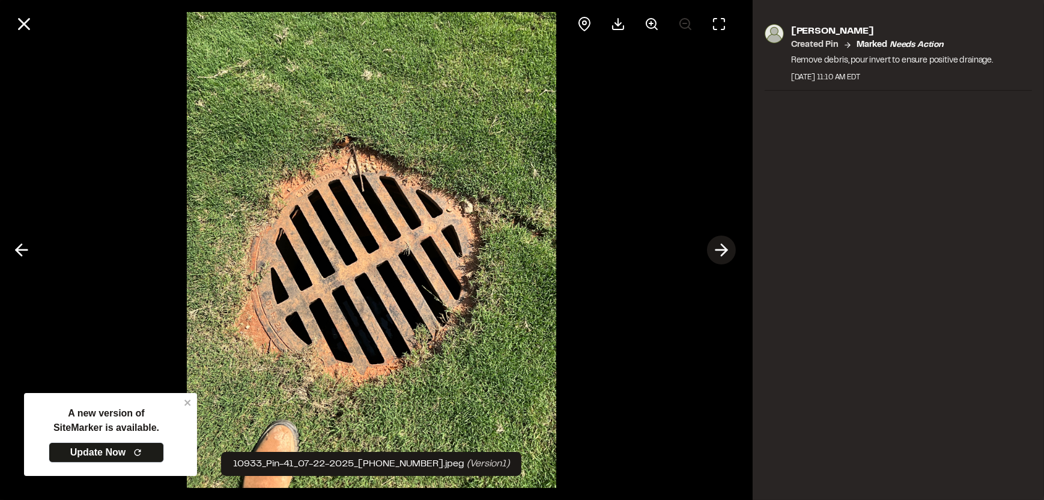
click at [722, 247] on icon at bounding box center [721, 250] width 19 height 20
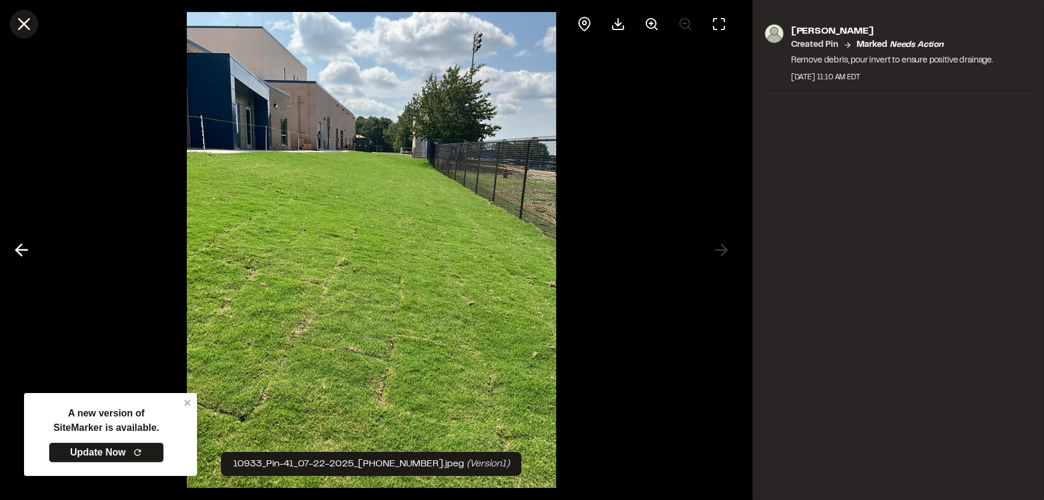
click at [28, 33] on icon at bounding box center [24, 24] width 20 height 20
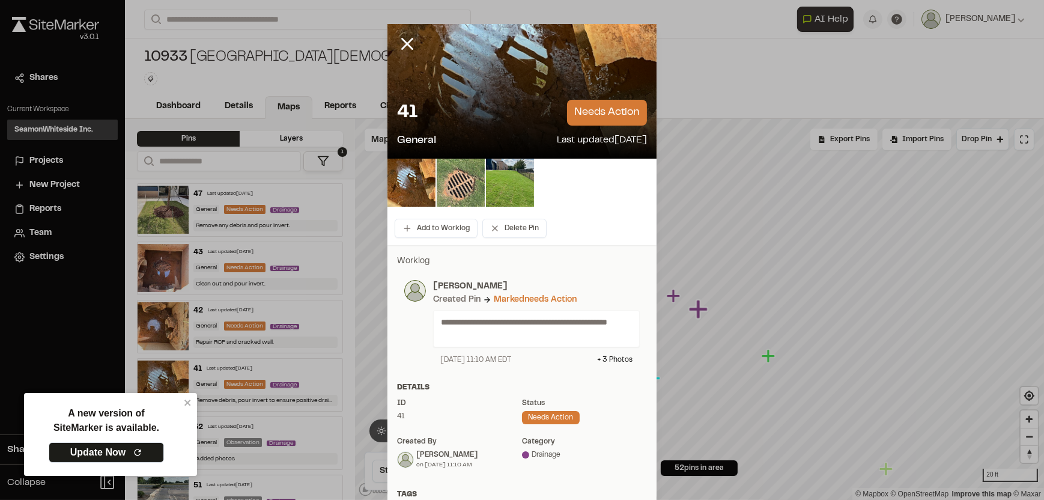
click at [468, 180] on img at bounding box center [461, 183] width 48 height 48
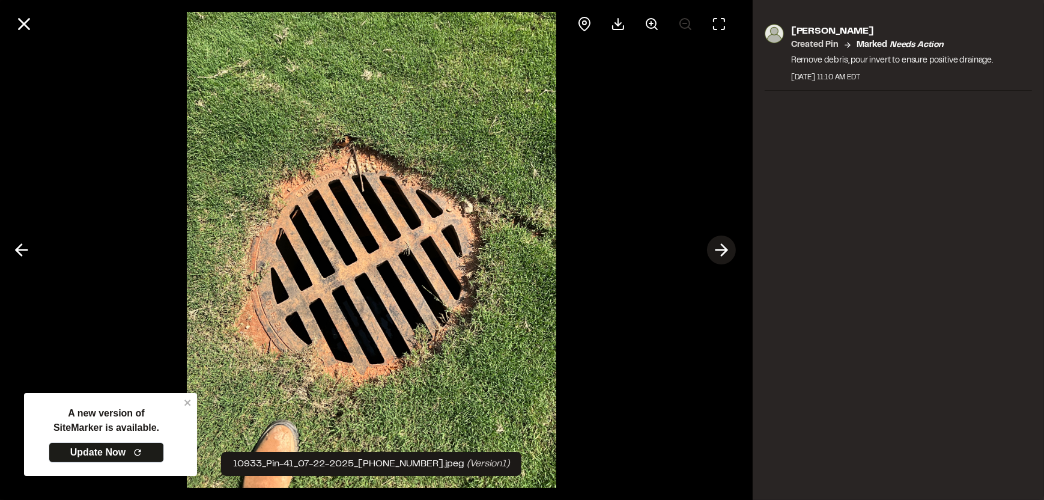
click at [718, 248] on icon at bounding box center [721, 250] width 19 height 20
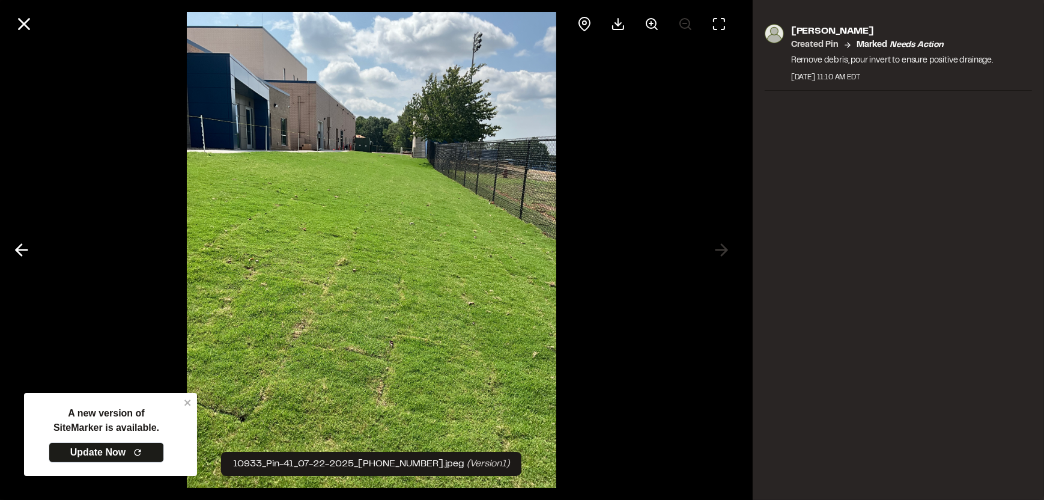
click at [37, 243] on div at bounding box center [371, 250] width 743 height 500
click at [29, 250] on icon at bounding box center [21, 250] width 19 height 20
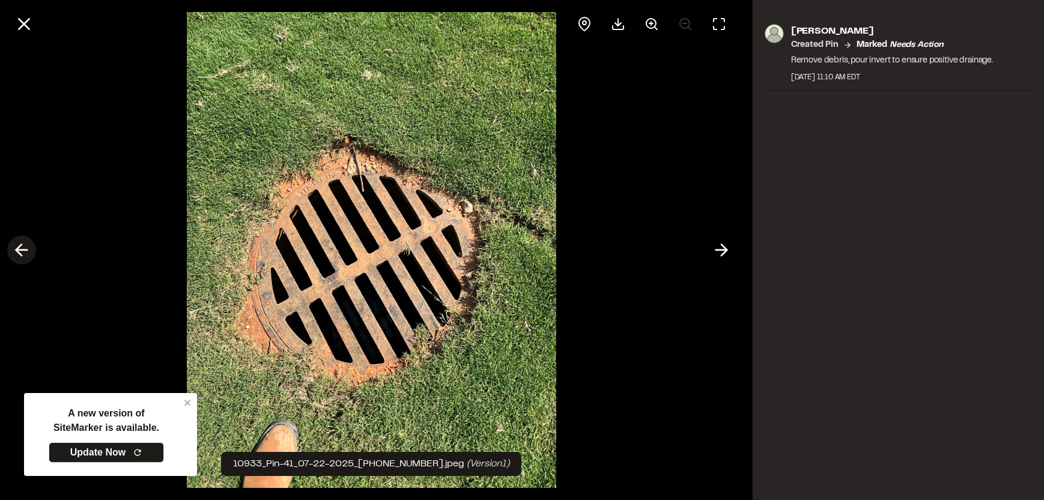
click at [29, 250] on icon at bounding box center [21, 250] width 19 height 20
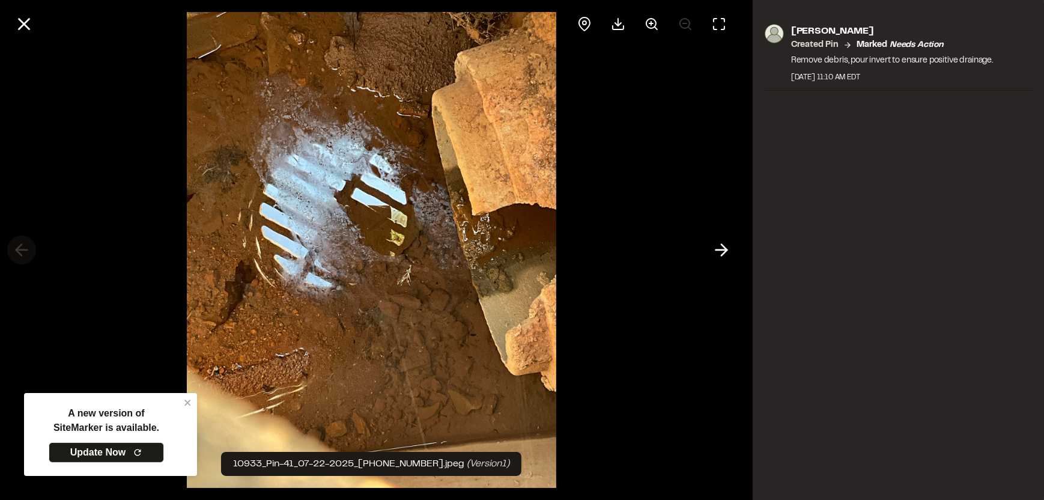
click at [29, 250] on div at bounding box center [371, 250] width 743 height 500
click at [718, 252] on icon at bounding box center [721, 250] width 19 height 20
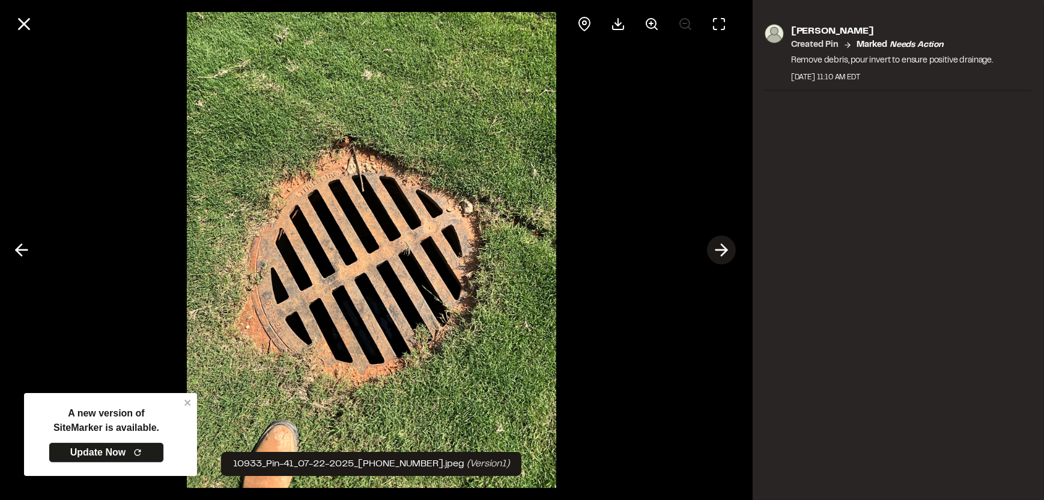
click at [718, 252] on icon at bounding box center [721, 250] width 19 height 20
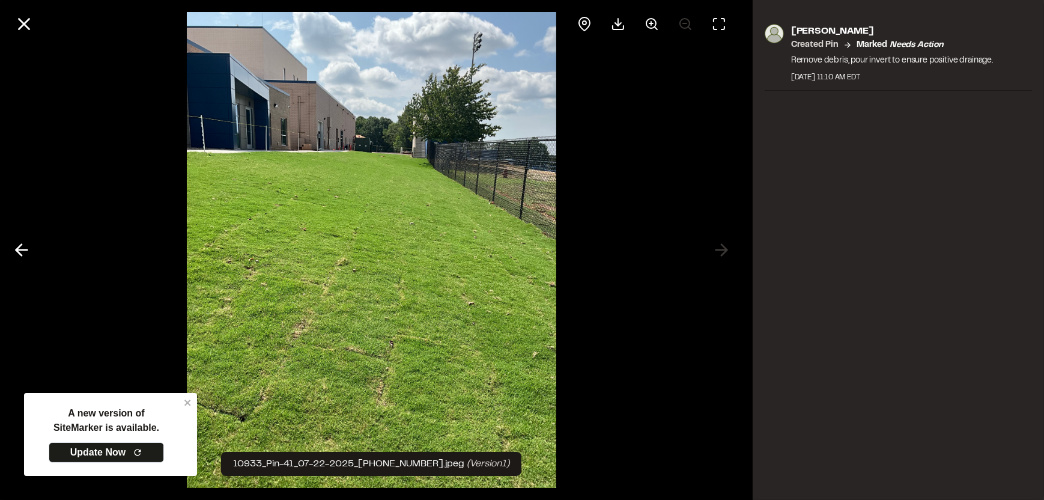
click at [41, 25] on div at bounding box center [371, 24] width 743 height 48
click at [16, 23] on icon at bounding box center [24, 24] width 20 height 20
